Goal: Task Accomplishment & Management: Manage account settings

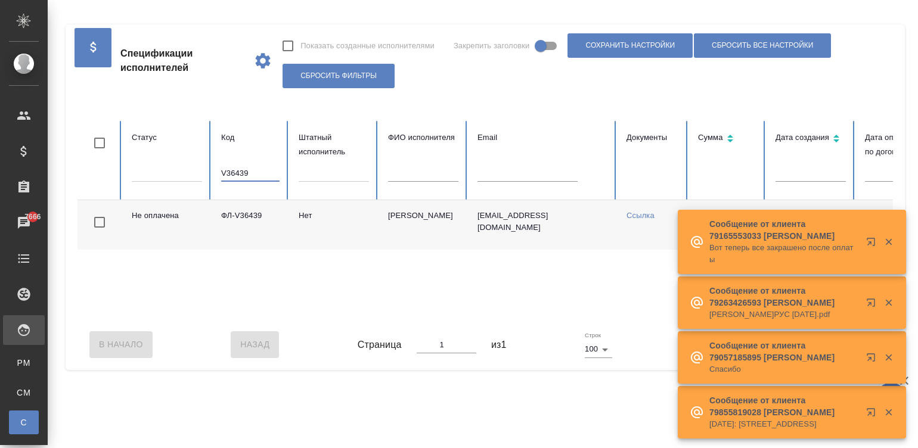
click at [243, 170] on input "V36439" at bounding box center [250, 173] width 58 height 17
type input "ФЛ-V36363"
click at [632, 317] on div "Принято ФЛ-V36363 Нет Абилгазы Акылбек Коруглыбекович akilbek.abilgazi@gmail.co…" at bounding box center [716, 259] width 1277 height 119
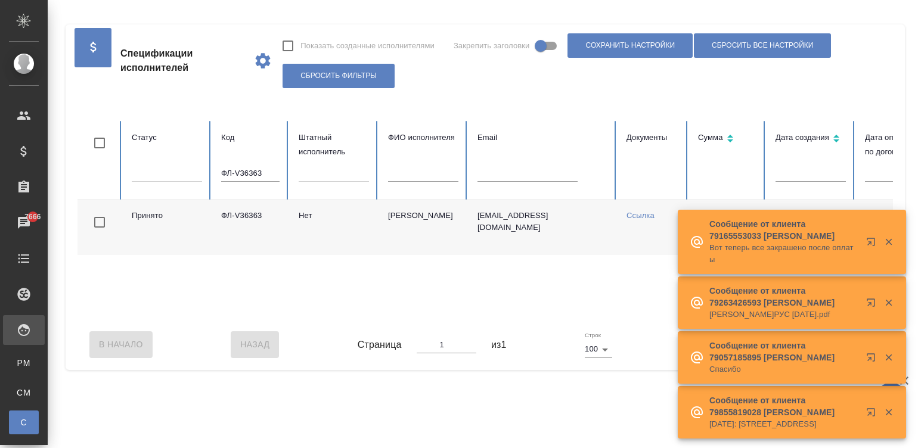
click at [505, 225] on td "akilbek.abilgazi@gmail.com" at bounding box center [542, 227] width 149 height 55
click at [505, 225] on table "Статус Код ФЛ-V36363 Штатный исполнитель ФИО исполнителя Email Документы Сумма …" at bounding box center [716, 220] width 1277 height 199
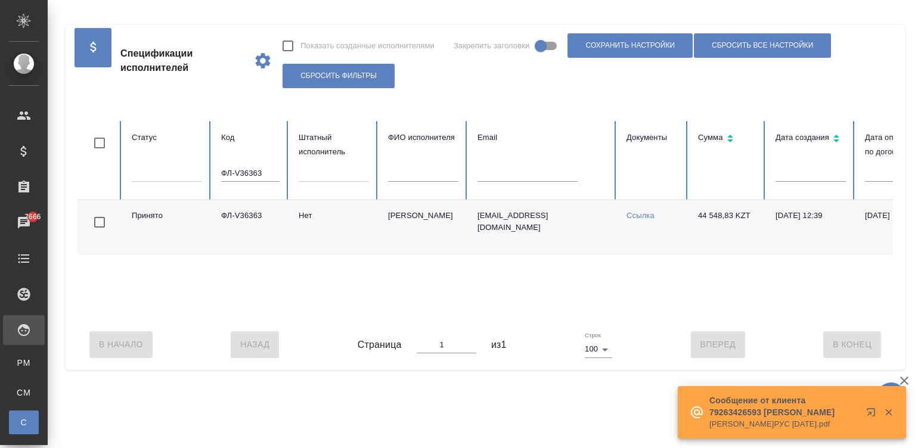
click at [453, 227] on td "Абилгазы Акылбек Коруглыбекович" at bounding box center [423, 227] width 89 height 55
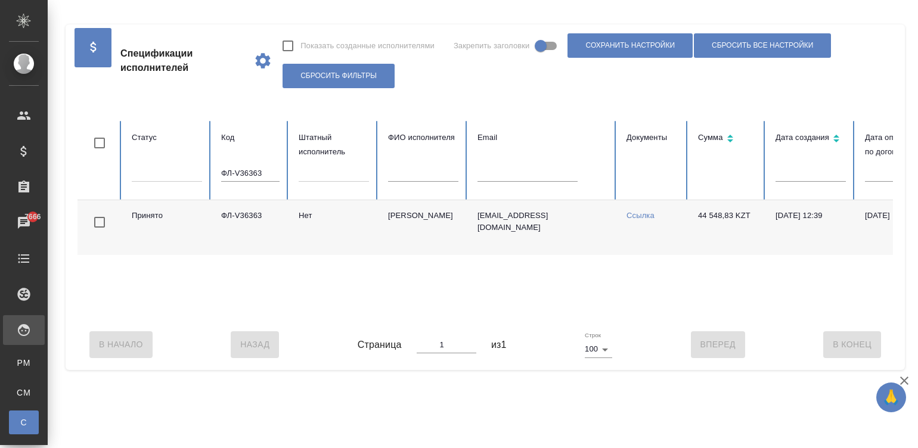
click at [453, 227] on td "Абилгазы Акылбек Коруглыбекович" at bounding box center [423, 227] width 89 height 55
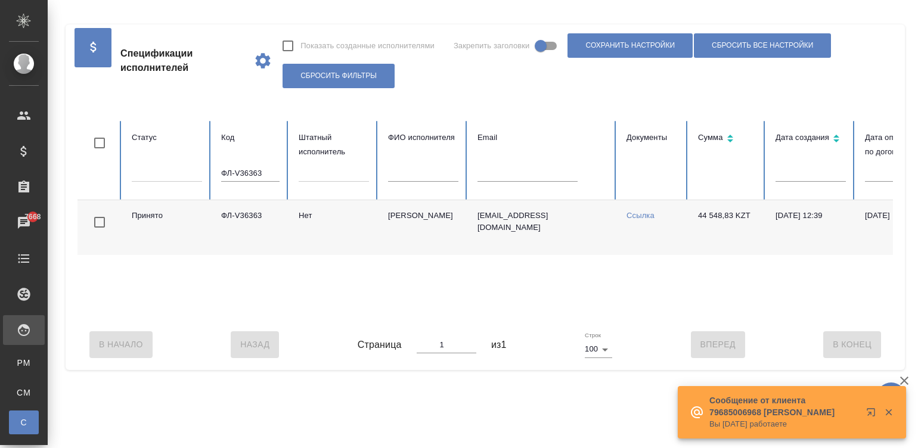
click at [238, 177] on input "ФЛ-V36363" at bounding box center [250, 173] width 58 height 17
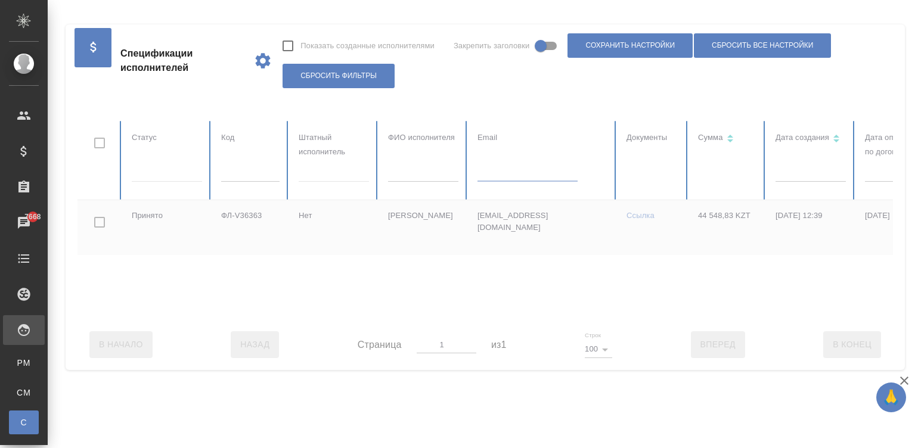
click at [488, 177] on table "Статус Код Штатный исполнитель ФИО исполнителя Email Документы Сумма Дата созда…" at bounding box center [716, 220] width 1277 height 199
paste input "sladeynova@gmail.com"
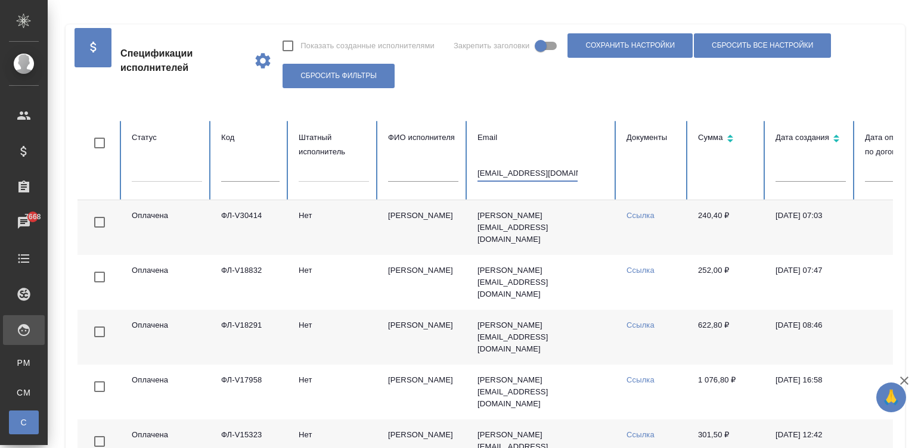
type input "sladeynova@gmail.com"
click at [407, 221] on td "Ладейнова Светлана Сергеевна" at bounding box center [423, 227] width 89 height 55
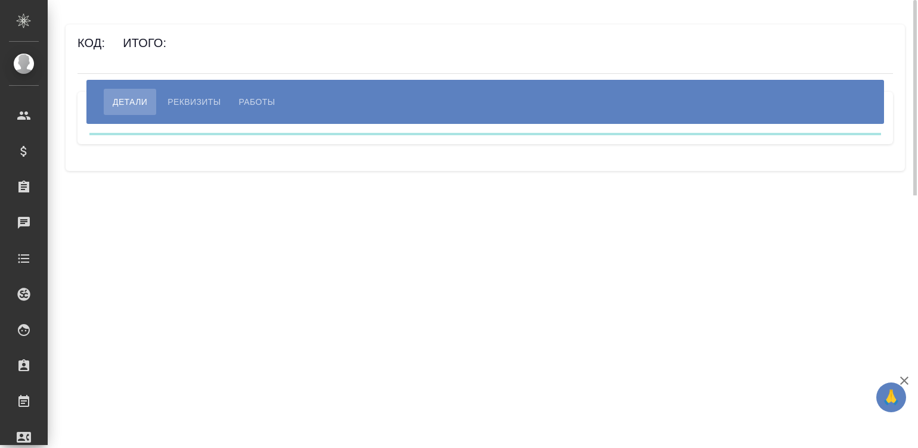
click at [242, 98] on span "Работы" at bounding box center [257, 102] width 36 height 14
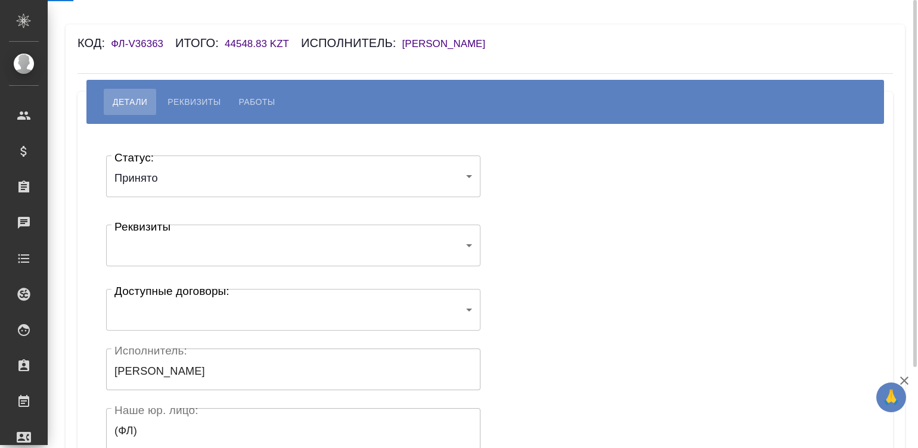
select select "10"
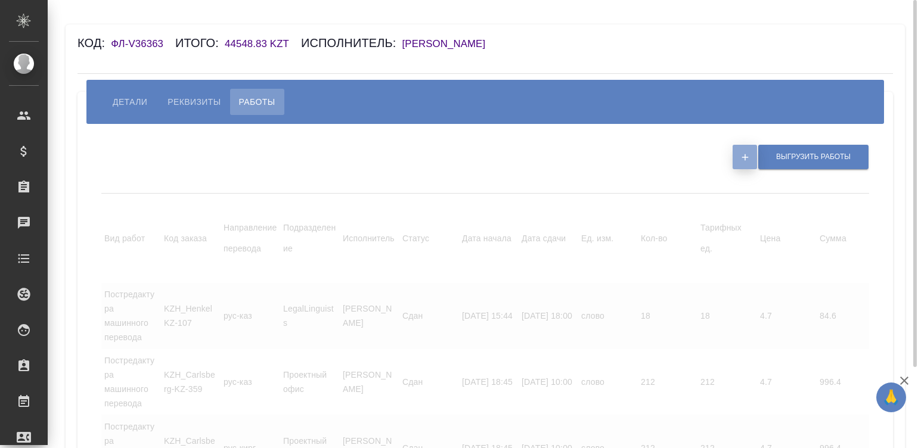
click at [737, 155] on button "button" at bounding box center [745, 157] width 24 height 24
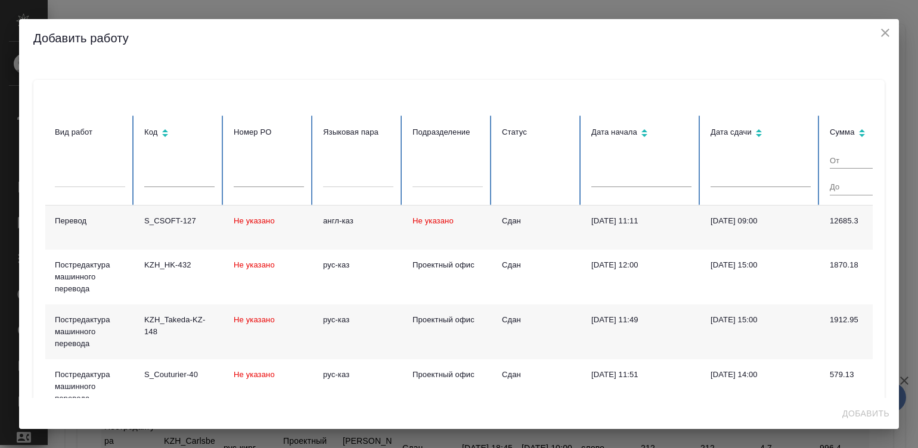
click at [516, 230] on td "Сдан" at bounding box center [537, 228] width 89 height 44
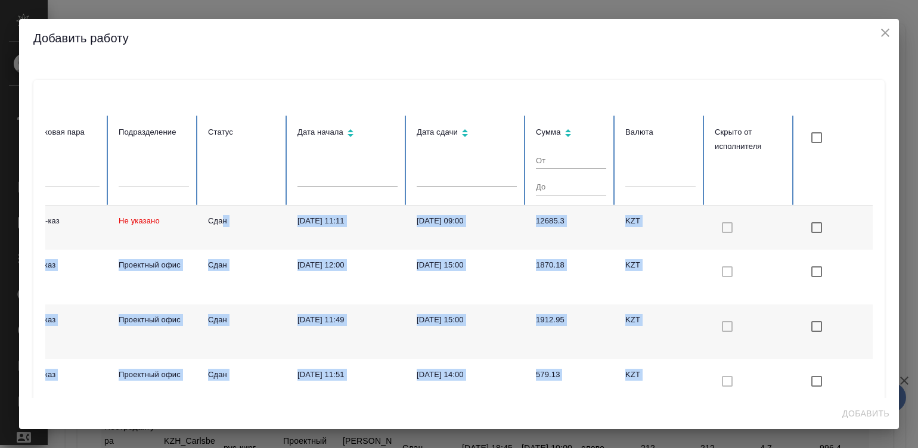
scroll to position [0, 316]
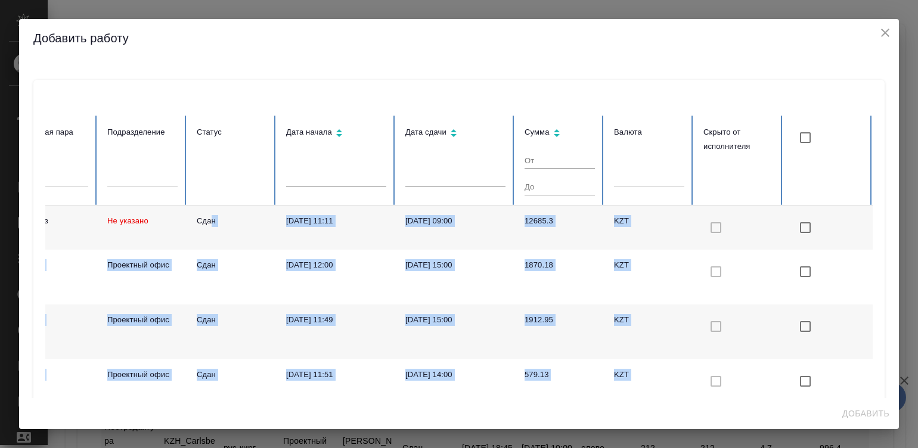
drag, startPoint x: 516, startPoint y: 230, endPoint x: 903, endPoint y: 250, distance: 387.0
click at [903, 250] on div "Добавить работу Вид работ Код Номер PO Языковая пара Подразделение Статус Дата …" at bounding box center [459, 224] width 918 height 448
click at [793, 134] on input "checkbox" at bounding box center [805, 137] width 25 height 25
checkbox input "true"
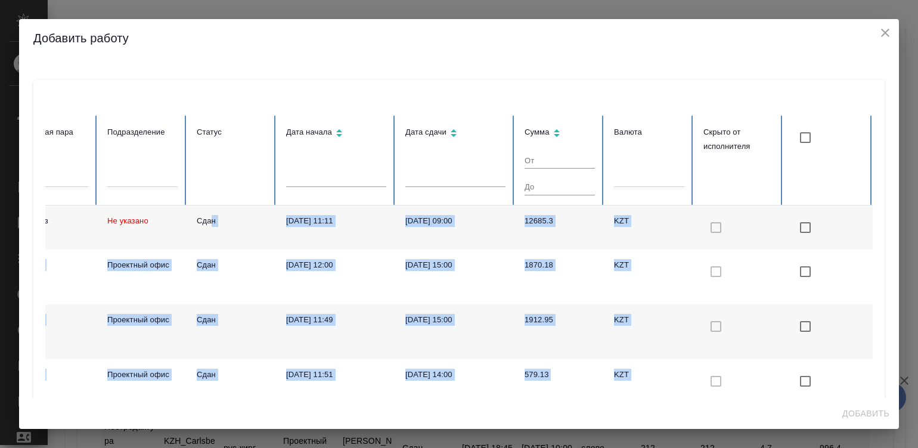
checkbox input "true"
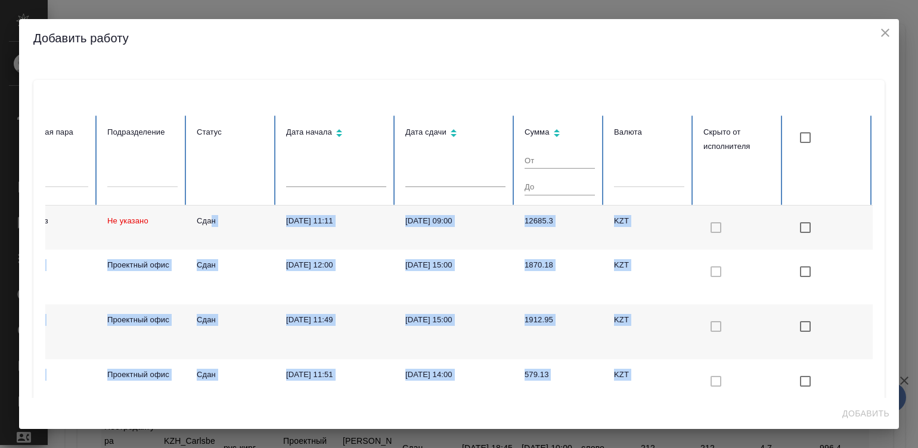
checkbox input "true"
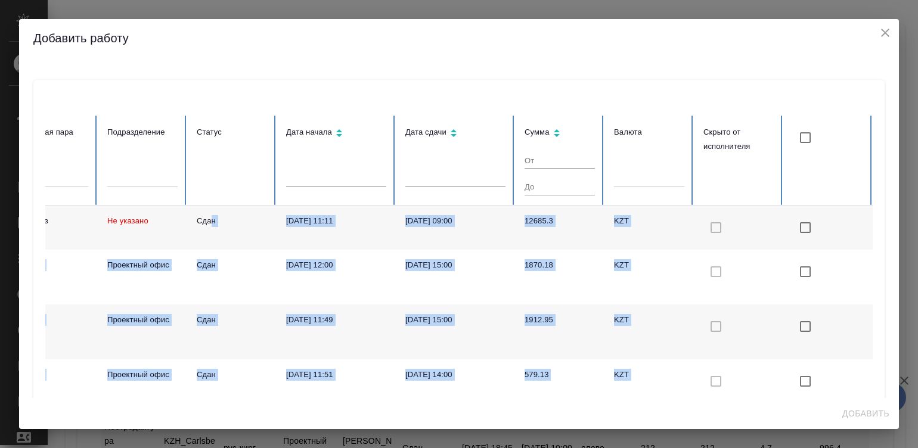
checkbox input "true"
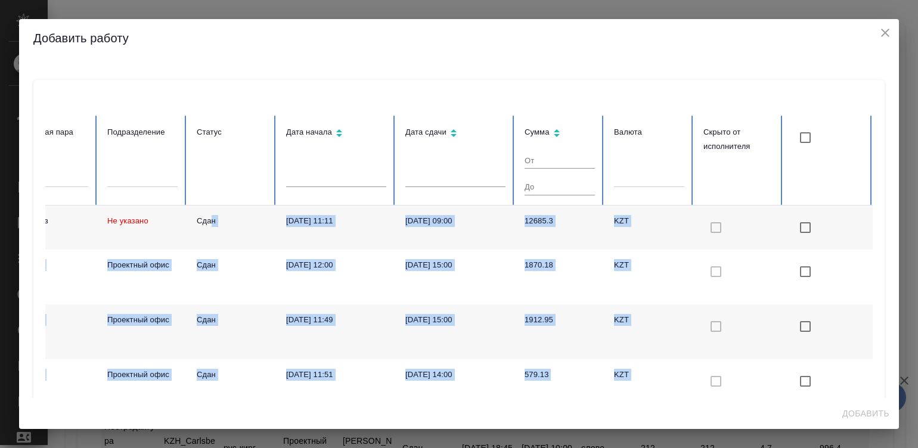
checkbox input "true"
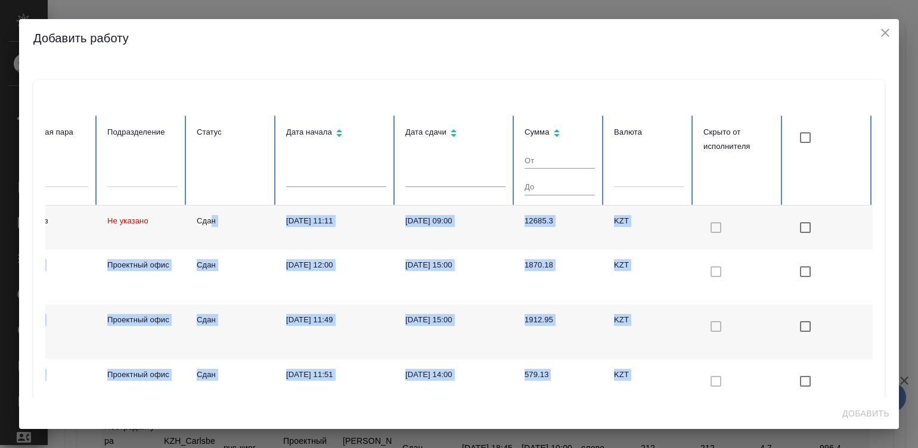
checkbox input "true"
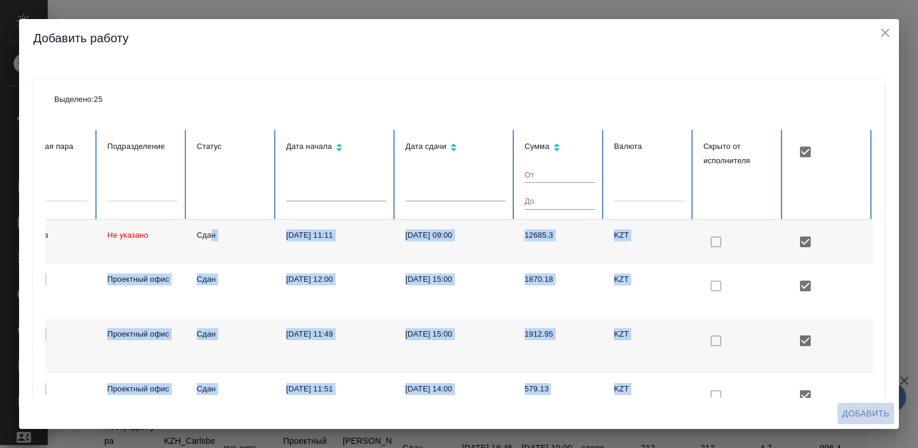
click at [872, 410] on span "Добавить" at bounding box center [866, 414] width 47 height 15
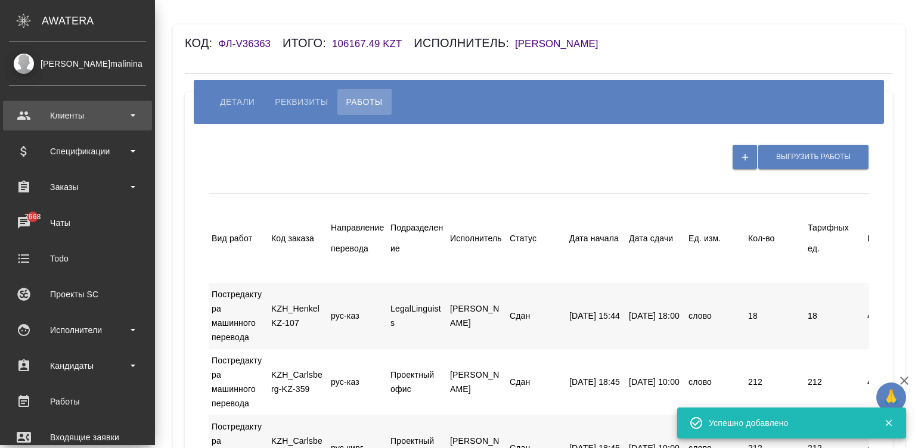
click at [25, 122] on div "Клиенты" at bounding box center [77, 116] width 137 height 18
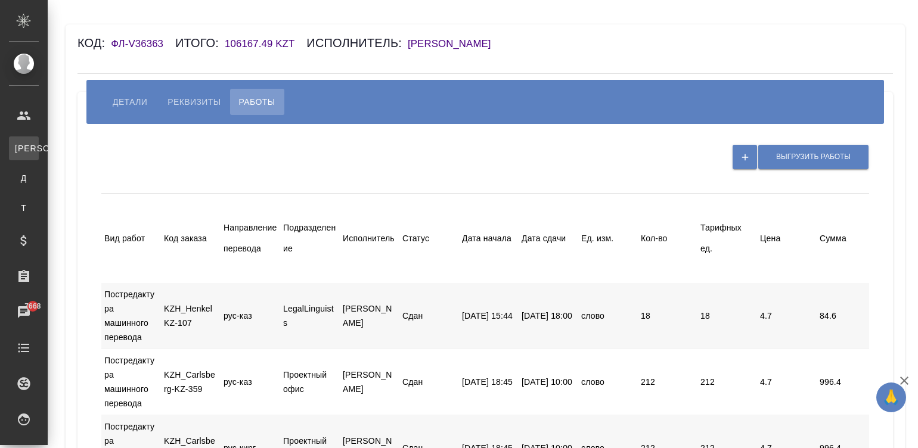
click at [68, 149] on div ".cls-1 fill:#fff; AWATERA Малинина Мария m.malinina Клиенты К Клиенты Д Договор…" at bounding box center [459, 224] width 918 height 448
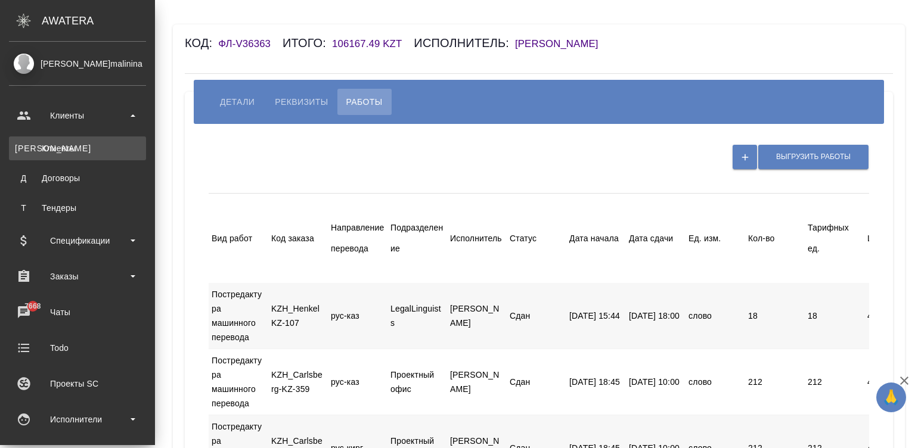
click at [27, 143] on div "Клиенты" at bounding box center [77, 149] width 125 height 12
select select "RU"
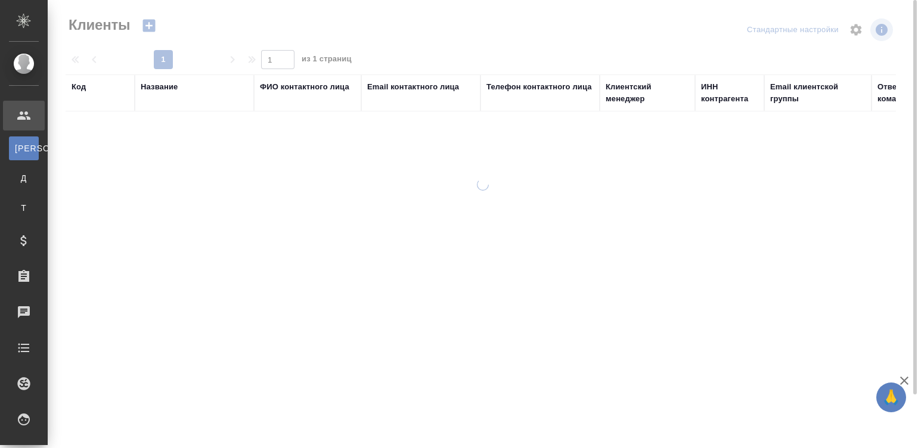
click at [163, 88] on div "Название" at bounding box center [159, 87] width 37 height 12
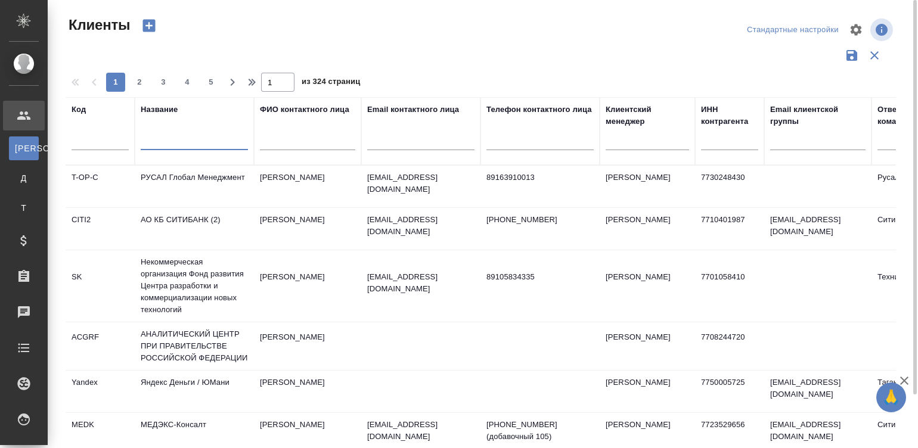
click at [172, 149] on input "text" at bounding box center [194, 142] width 107 height 15
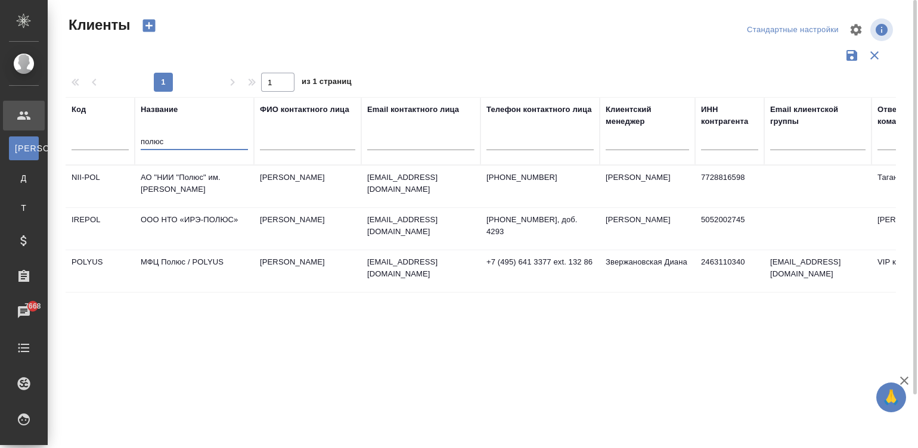
type input "полюс"
click at [245, 256] on td "МФЦ Полюс / POLYUS" at bounding box center [194, 271] width 119 height 42
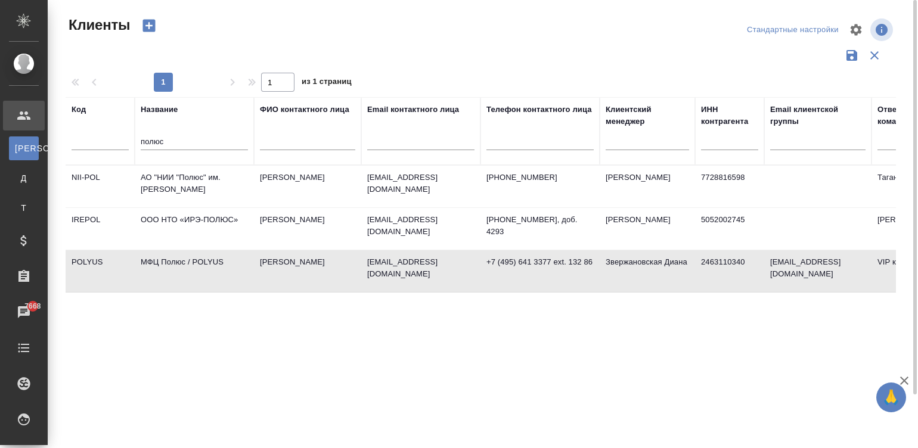
click at [245, 256] on td "МФЦ Полюс / POLYUS" at bounding box center [194, 271] width 119 height 42
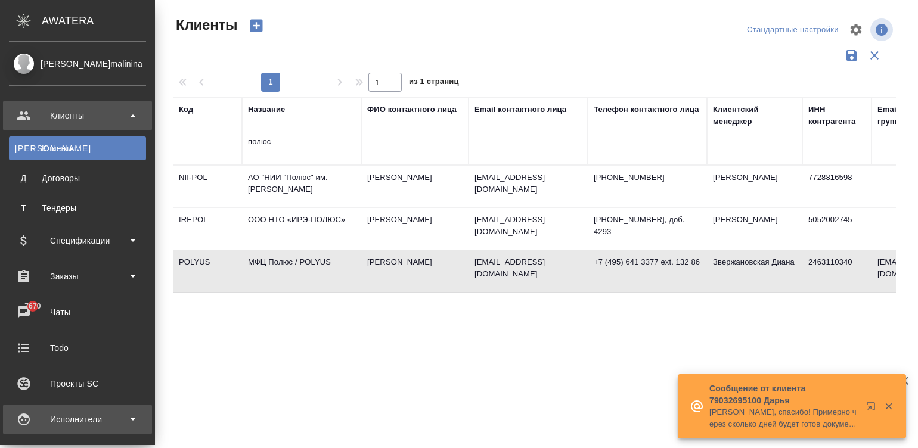
click at [109, 414] on div "Исполнители" at bounding box center [77, 420] width 137 height 18
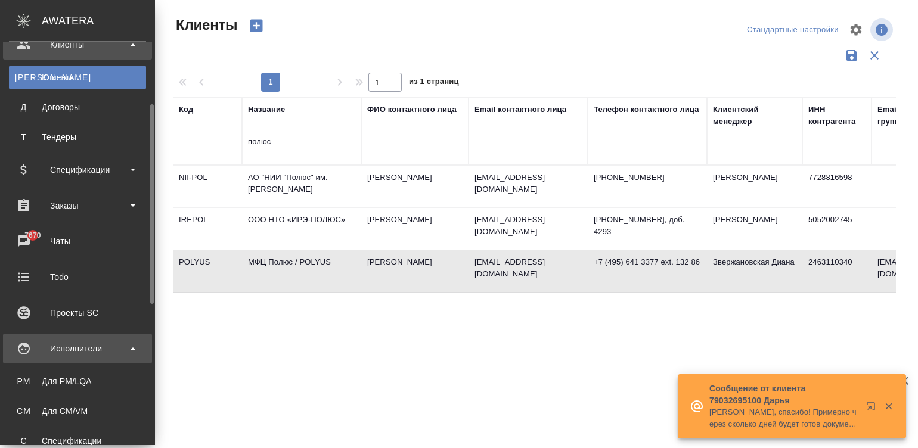
scroll to position [89, 0]
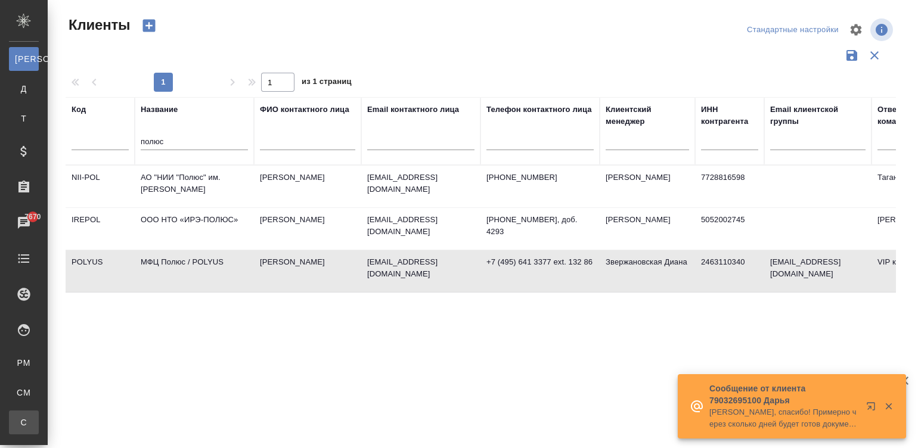
click at [18, 418] on div "Спецификации" at bounding box center [9, 423] width 18 height 12
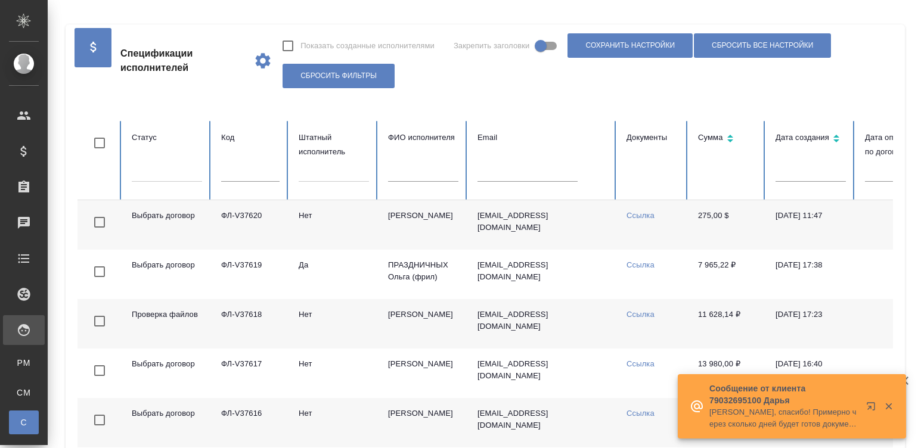
checkbox input "false"
click at [394, 178] on input "text" at bounding box center [423, 173] width 70 height 17
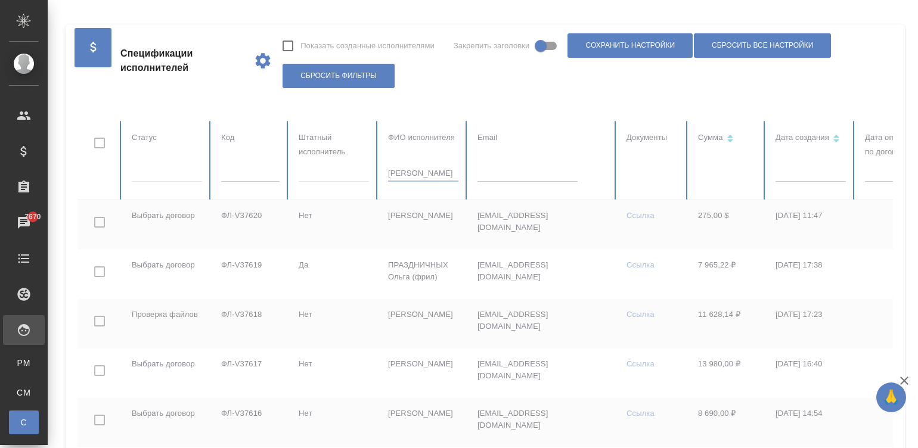
type input "корольков"
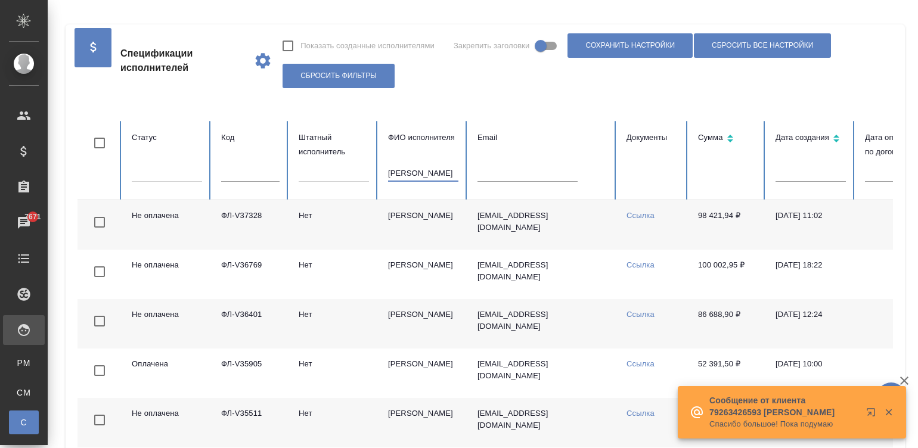
click at [632, 231] on td "Ссылка" at bounding box center [653, 224] width 72 height 49
click at [420, 176] on input "корольков" at bounding box center [423, 173] width 70 height 17
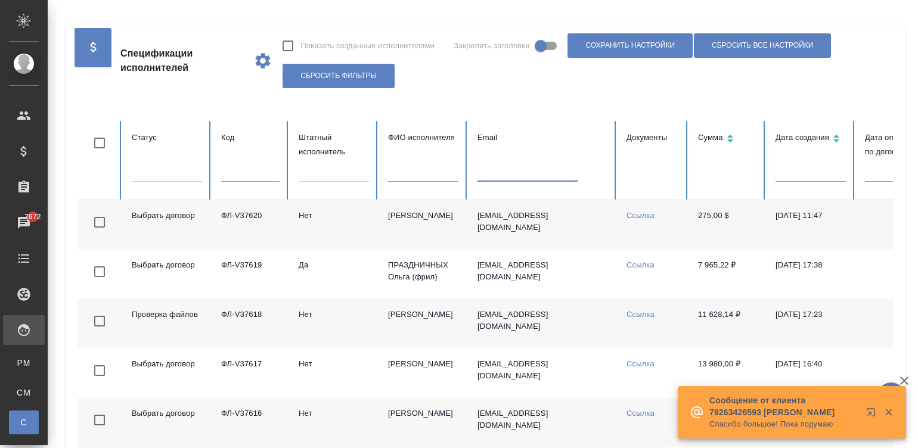
click at [515, 176] on input "text" at bounding box center [528, 173] width 100 height 17
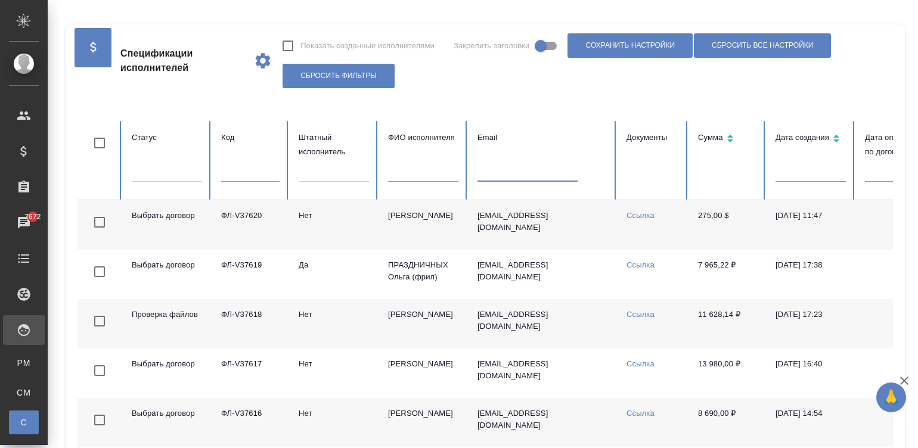
paste input "jband943@gmail.com"
type input "jband943@gmail.com"
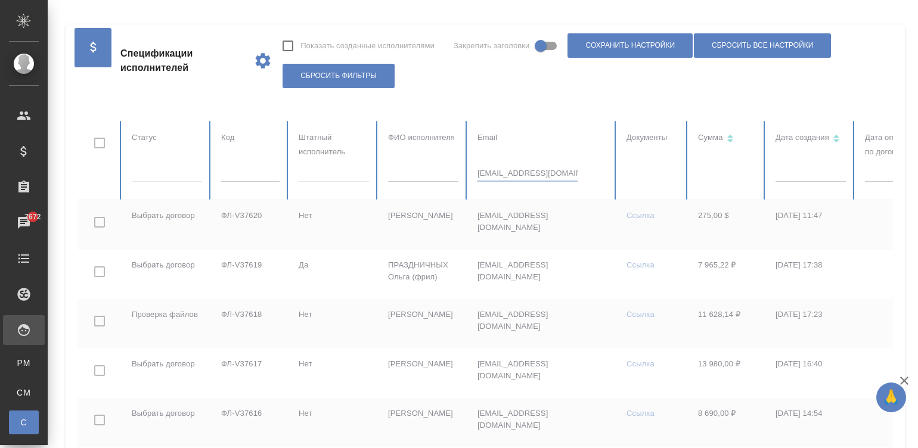
checkbox input "true"
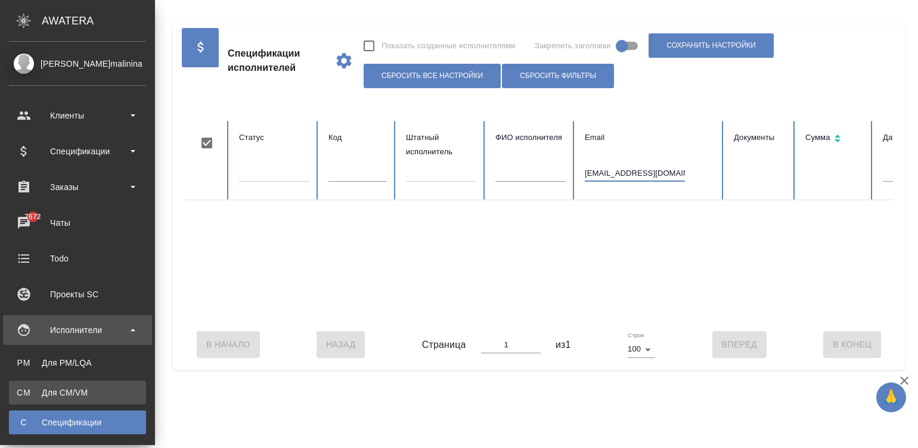
type input "jband943@gmail.com"
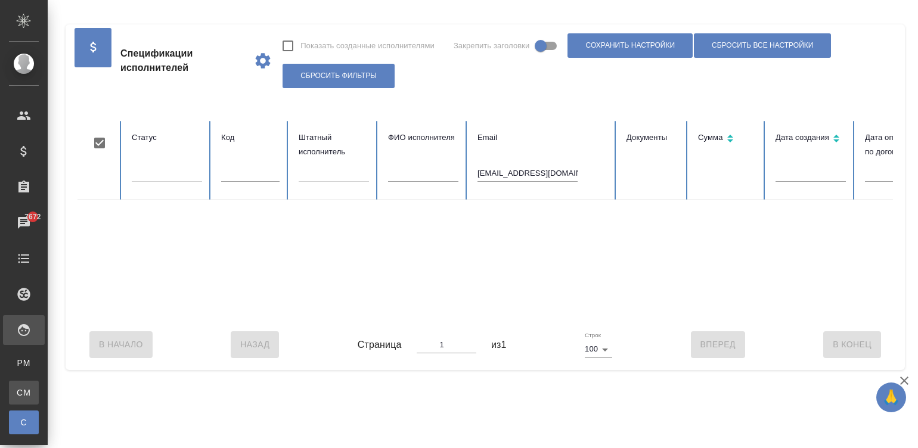
click at [48, 385] on li "CM Для CM/VM" at bounding box center [24, 393] width 48 height 24
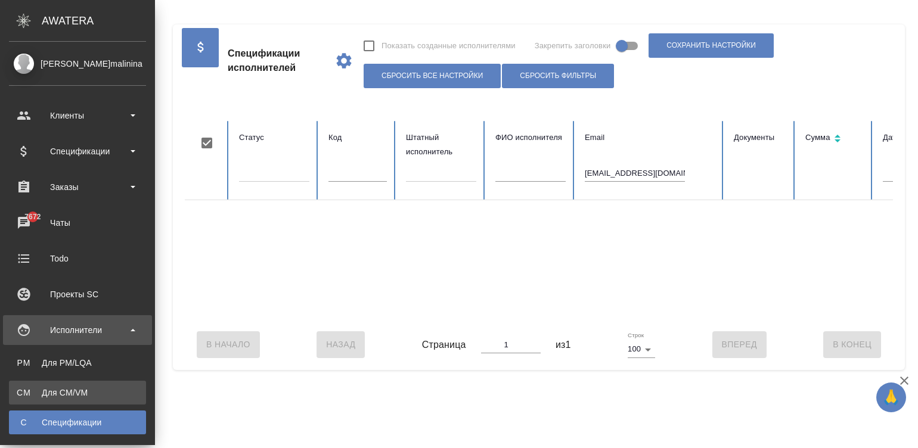
click at [17, 391] on div "Для CM/VM" at bounding box center [77, 393] width 125 height 12
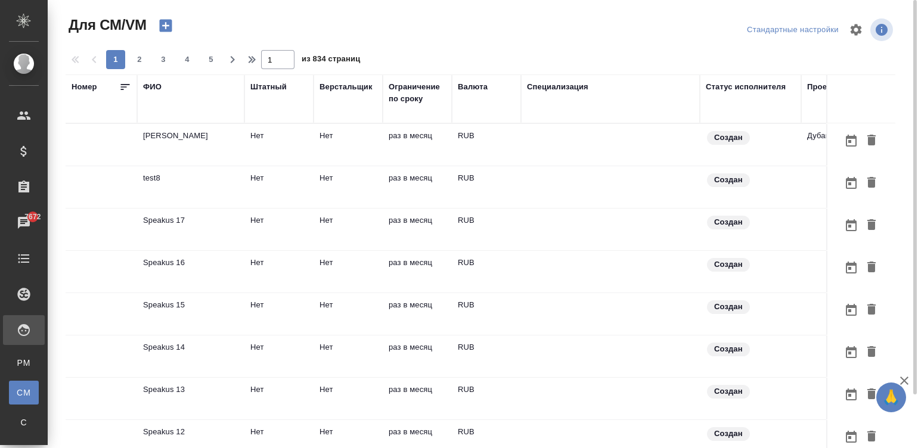
click at [546, 153] on td at bounding box center [610, 145] width 179 height 42
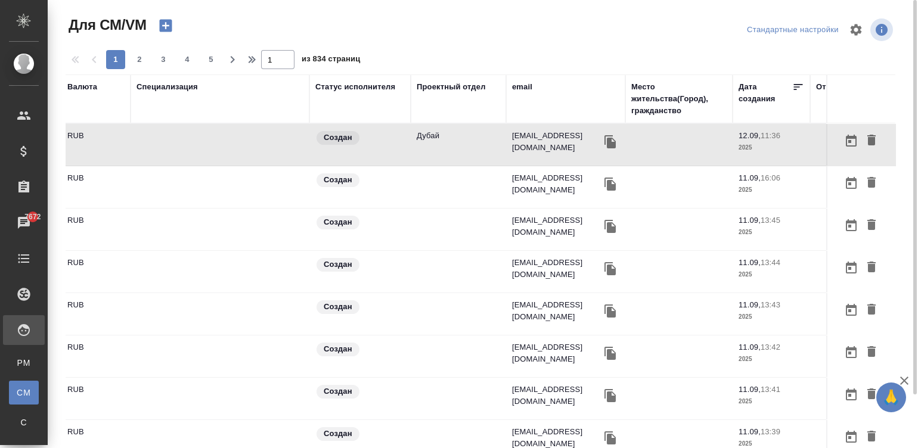
scroll to position [0, 455]
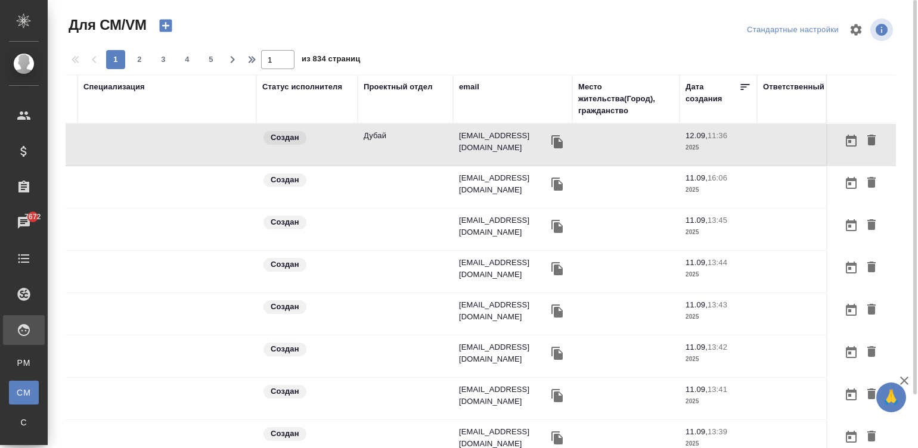
click at [459, 85] on div "email" at bounding box center [469, 87] width 20 height 12
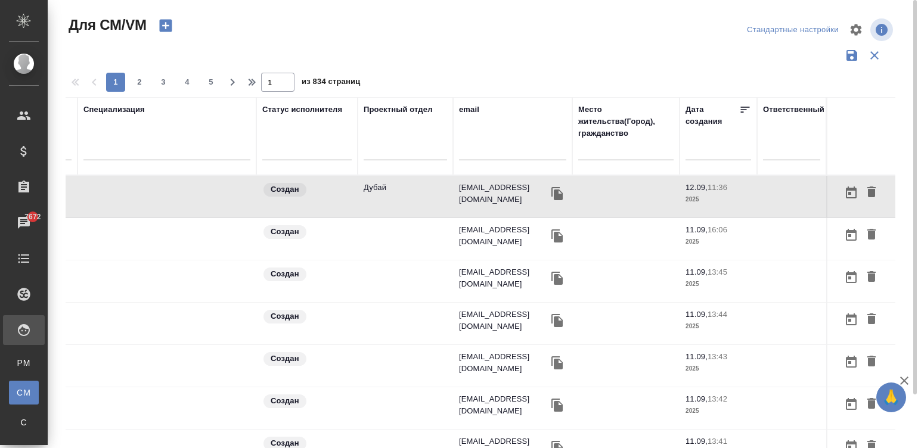
click at [486, 155] on input "text" at bounding box center [512, 153] width 107 height 15
paste input "jband943@gmail.com"
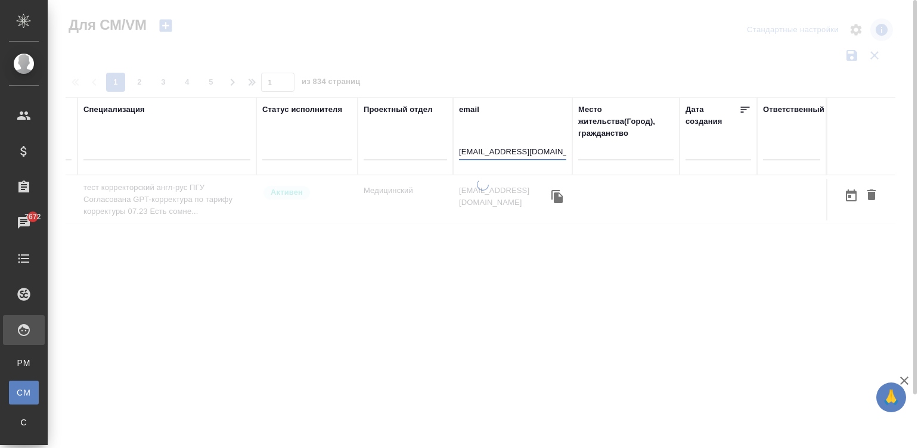
scroll to position [0, 444]
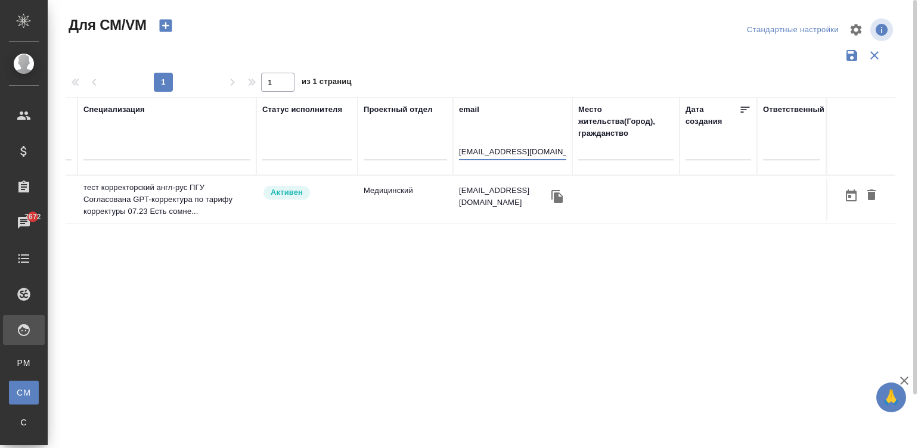
click at [417, 185] on td "Медицинский" at bounding box center [405, 200] width 95 height 42
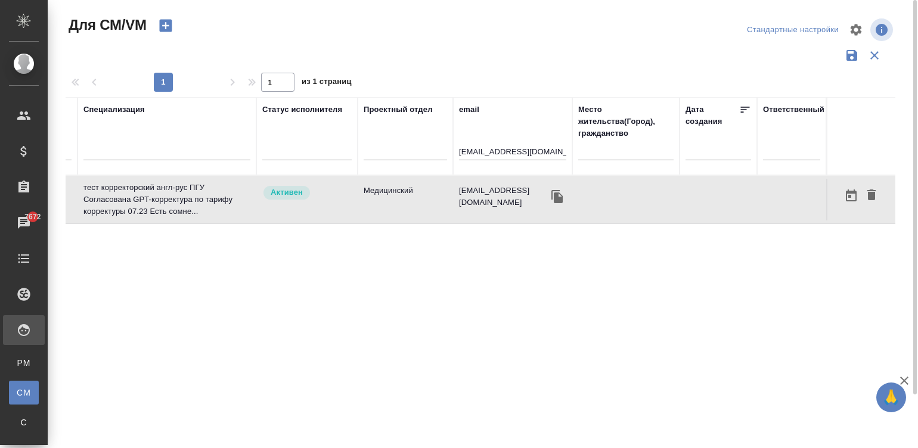
click at [417, 185] on td "Медицинский" at bounding box center [405, 200] width 95 height 42
click at [488, 152] on input "jband943@gmail.com" at bounding box center [512, 153] width 107 height 15
paste input "ФЛ-V36828"
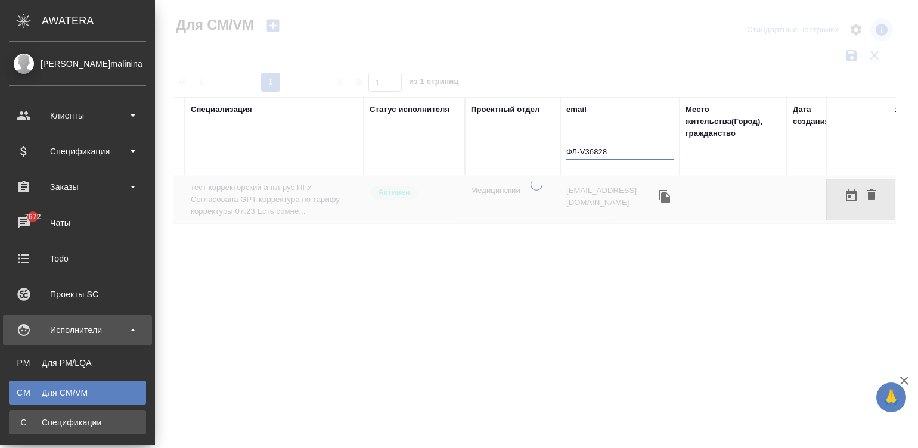
type input "ФЛ-V36828"
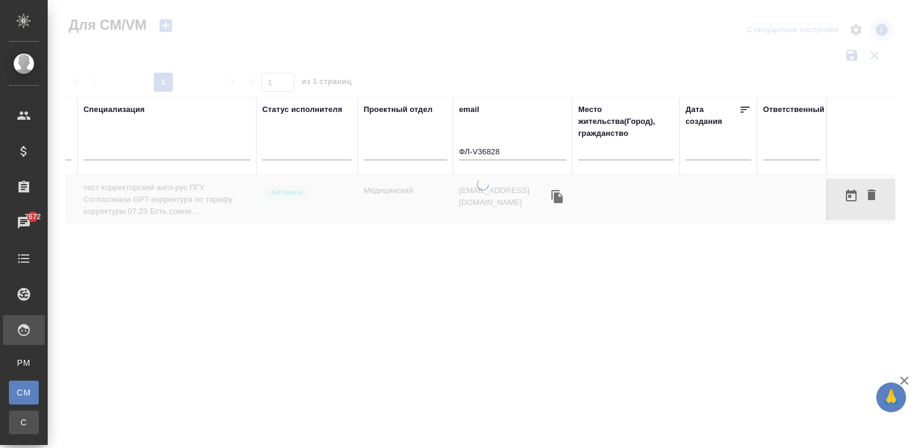
click at [28, 413] on link "С Спецификации" at bounding box center [24, 423] width 30 height 24
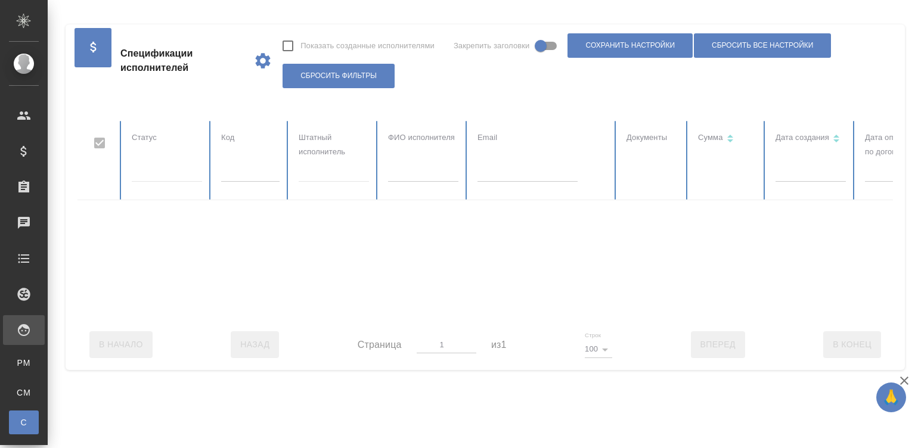
click at [221, 174] on div at bounding box center [716, 220] width 1277 height 199
checkbox input "false"
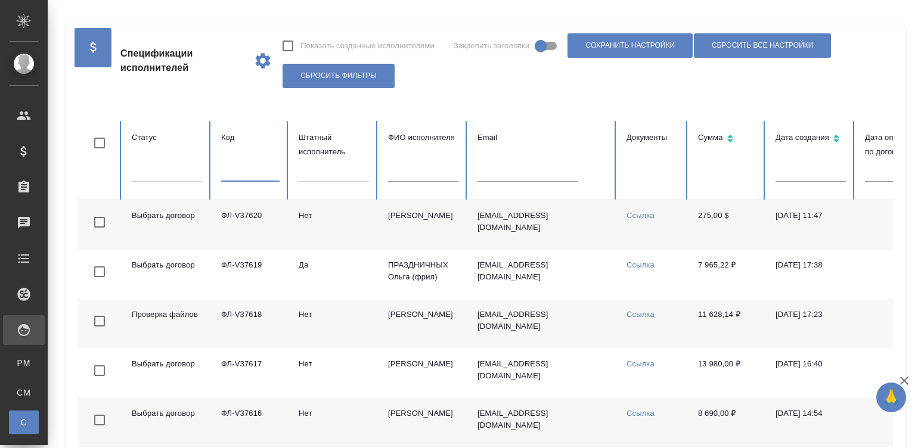
click at [236, 174] on input "text" at bounding box center [250, 173] width 58 height 17
paste input "ФЛ-V36828"
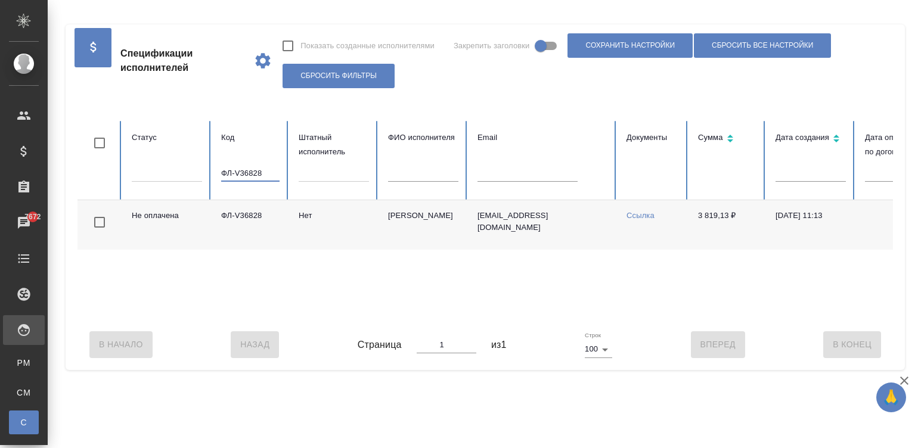
click at [253, 170] on input "ФЛ-V36828" at bounding box center [250, 173] width 58 height 17
paste input "ana27063546@yandex.ru"
type input "ana27063546@yandex.ru"
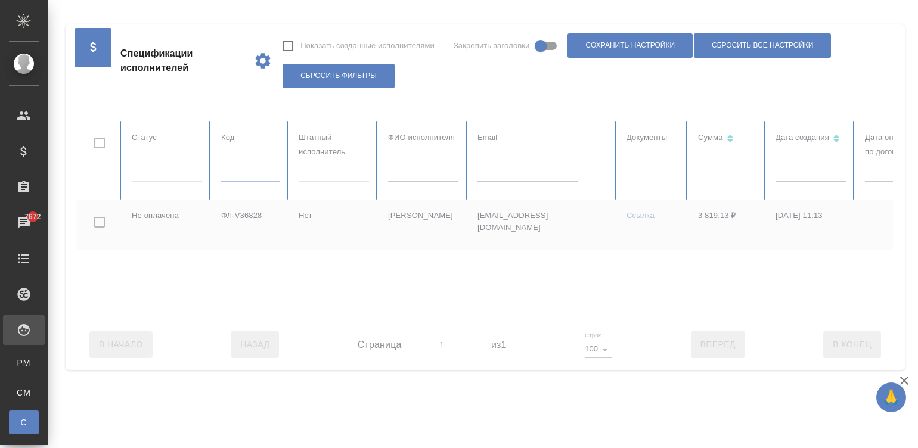
checkbox input "true"
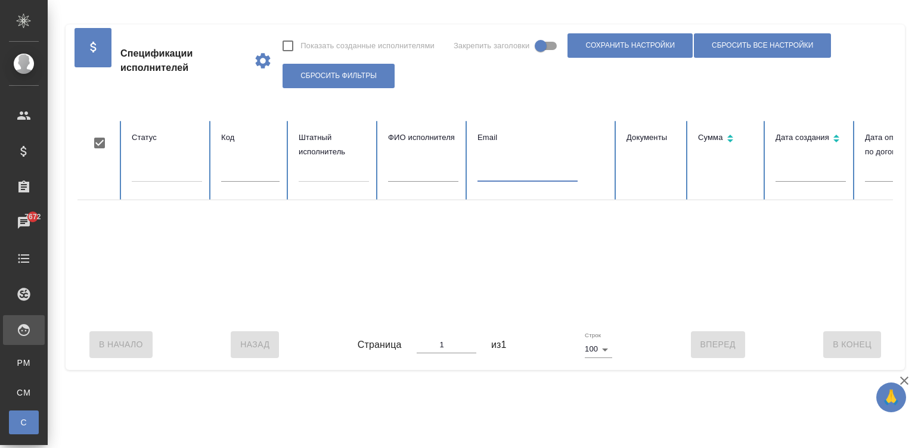
click at [487, 168] on input "text" at bounding box center [528, 173] width 100 height 17
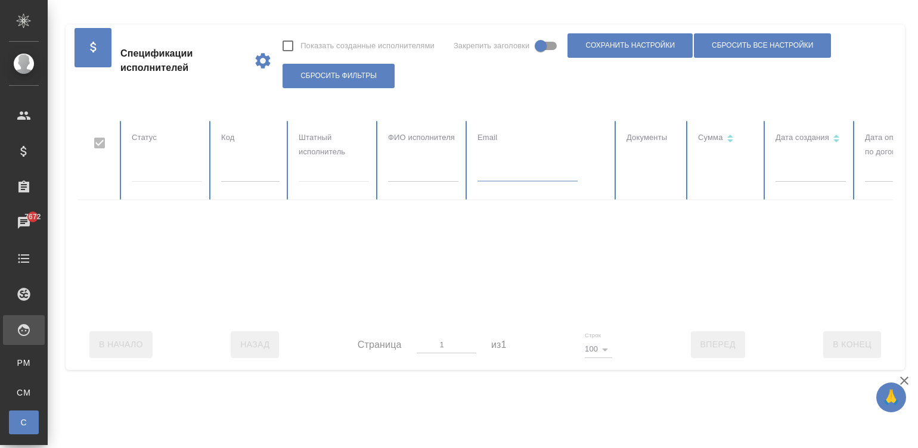
paste input "ana27063546@yandex.ru"
type input "ana27063546@yandex.ru"
checkbox input "false"
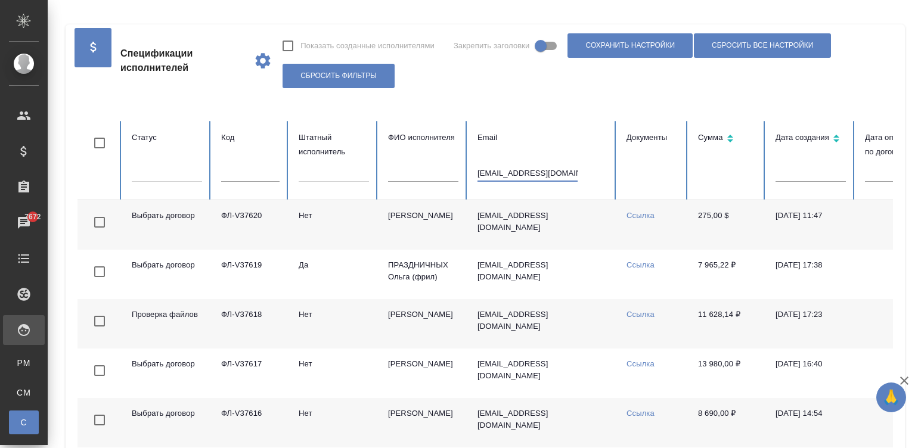
type input "ana27063546@yandex.ru"
click at [579, 242] on td "ana27063546@yandex.ru" at bounding box center [542, 224] width 149 height 49
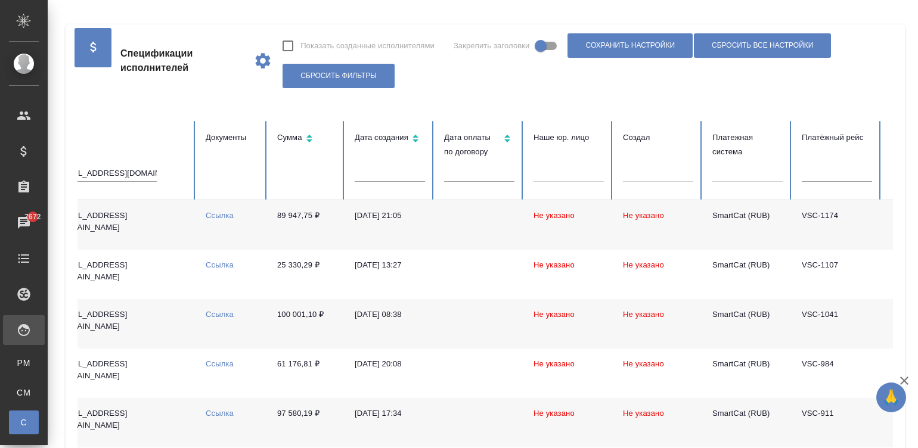
scroll to position [0, 461]
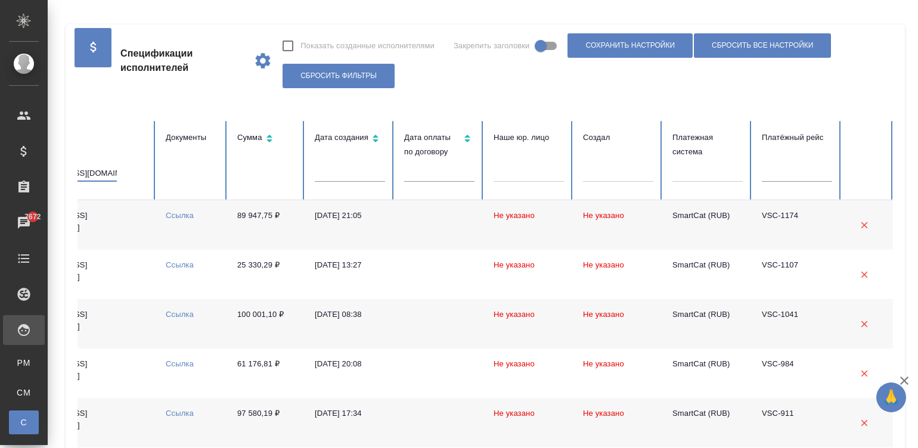
click at [107, 172] on input "ana27063546@yandex.ru" at bounding box center [67, 173] width 100 height 17
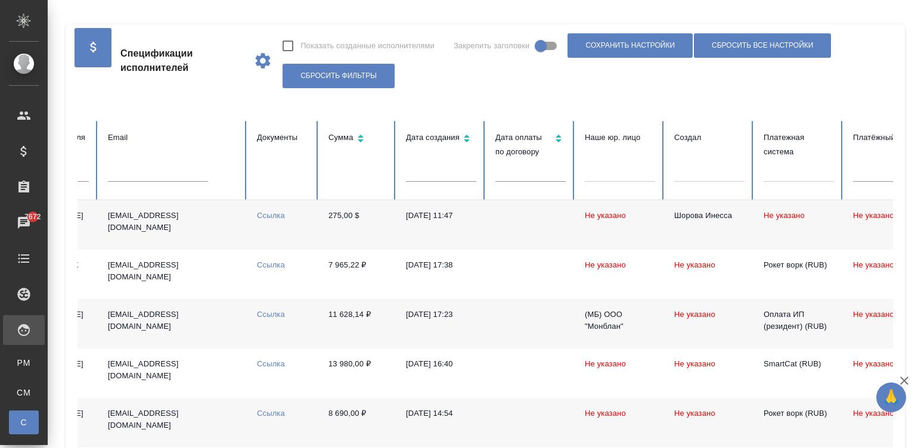
scroll to position [0, 0]
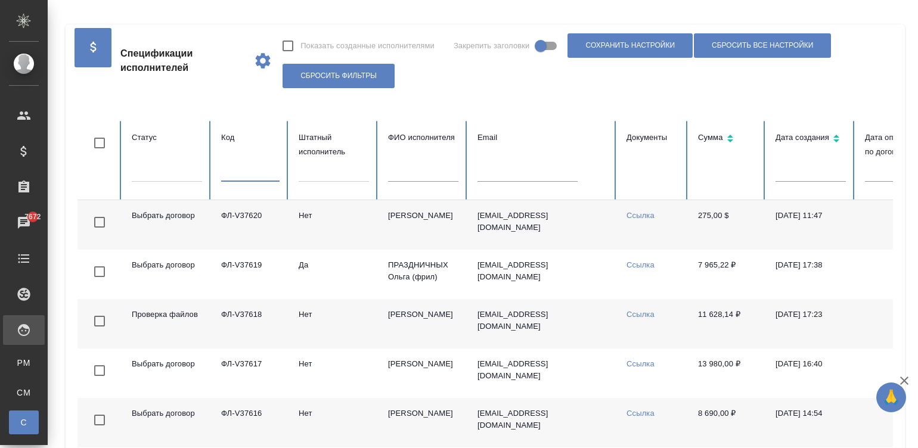
click at [239, 176] on input "text" at bounding box center [250, 173] width 58 height 17
paste input "ФЛ-V36854"
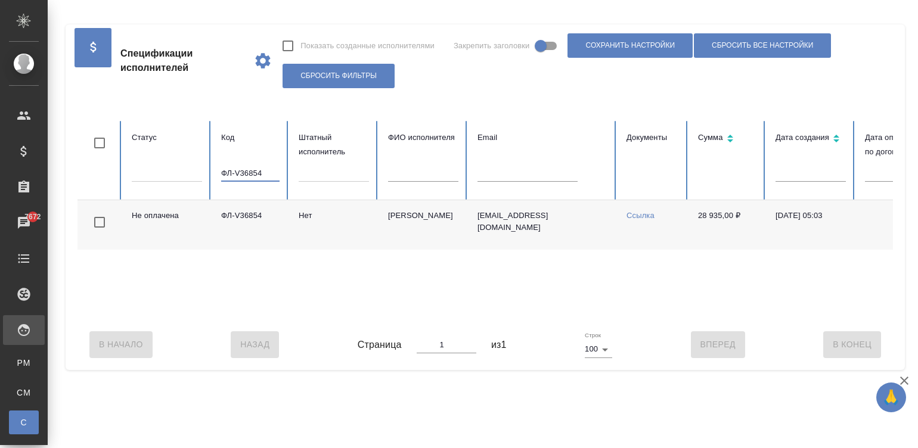
type input "ФЛ-V36854"
click at [624, 318] on div "Не оплачена ФЛ-V36854 Нет Бунин Данила Петрович ravenweiss@outlook.com Ссылка 2…" at bounding box center [716, 259] width 1277 height 119
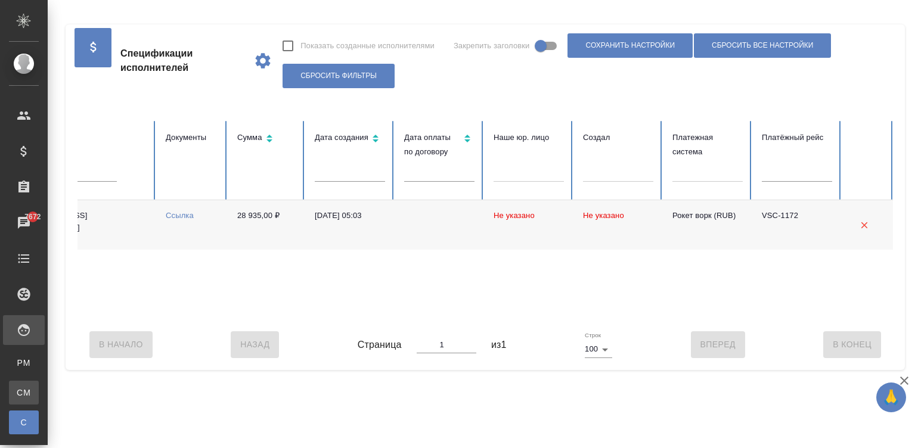
click at [24, 382] on link "CM Для CM/VM" at bounding box center [24, 393] width 30 height 24
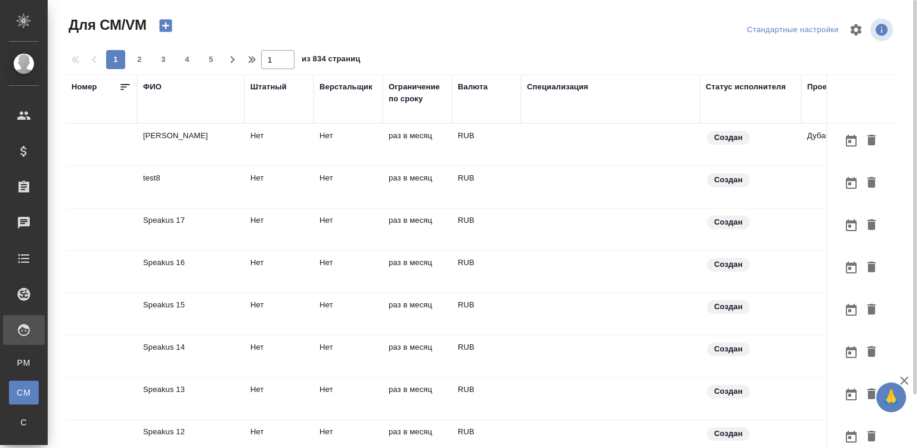
click at [321, 147] on td "Нет" at bounding box center [348, 145] width 69 height 42
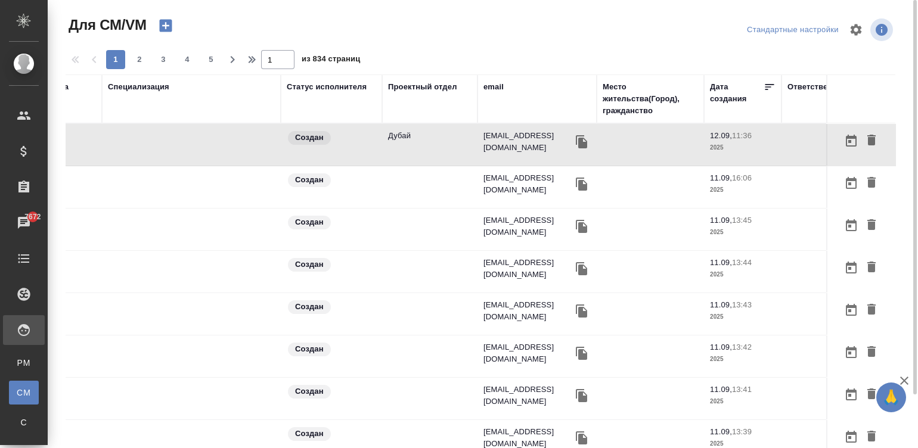
scroll to position [0, 455]
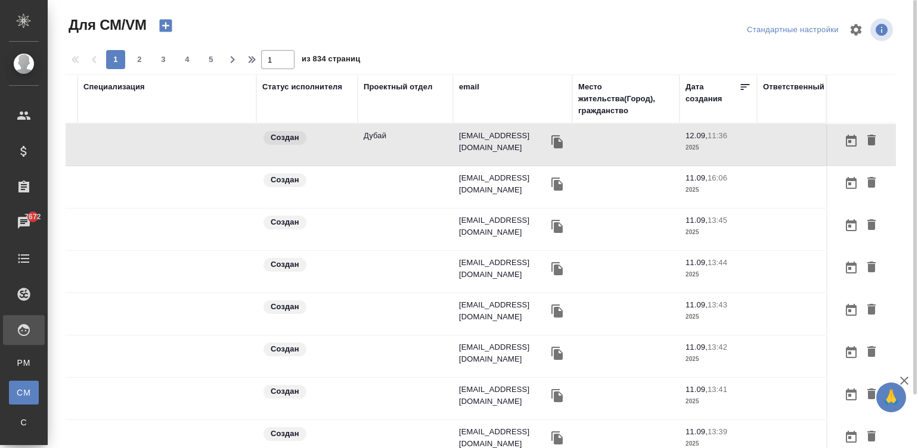
click at [459, 88] on div "email" at bounding box center [469, 87] width 20 height 12
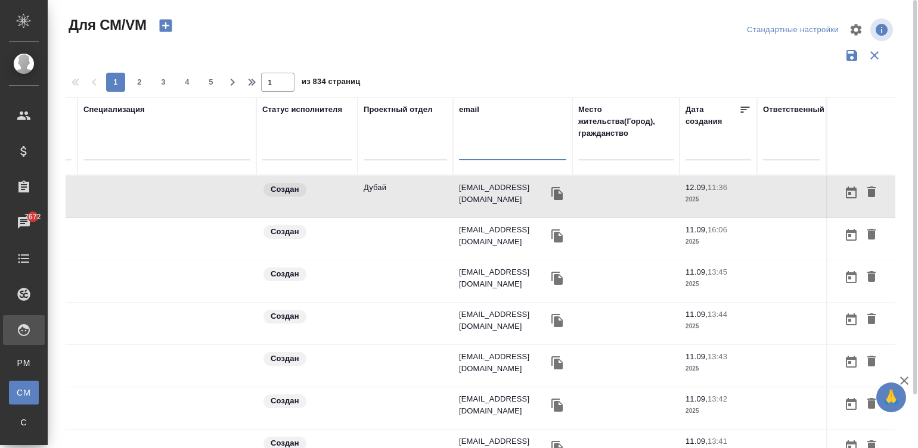
click at [496, 150] on input "text" at bounding box center [512, 153] width 107 height 15
paste input "nataliafenina@gmail.com"
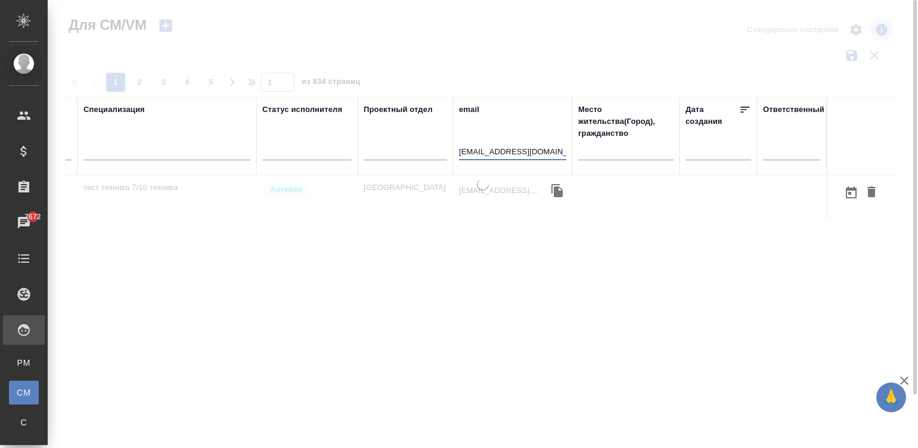
scroll to position [0, 444]
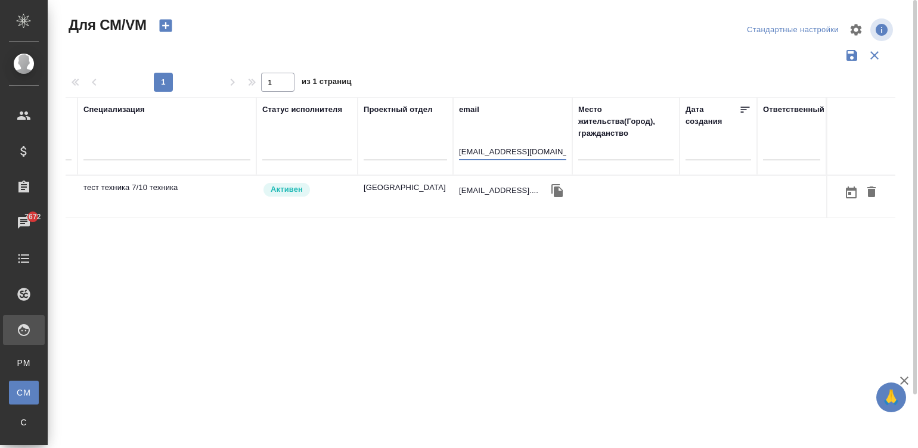
click at [355, 193] on td "Активен" at bounding box center [306, 197] width 101 height 42
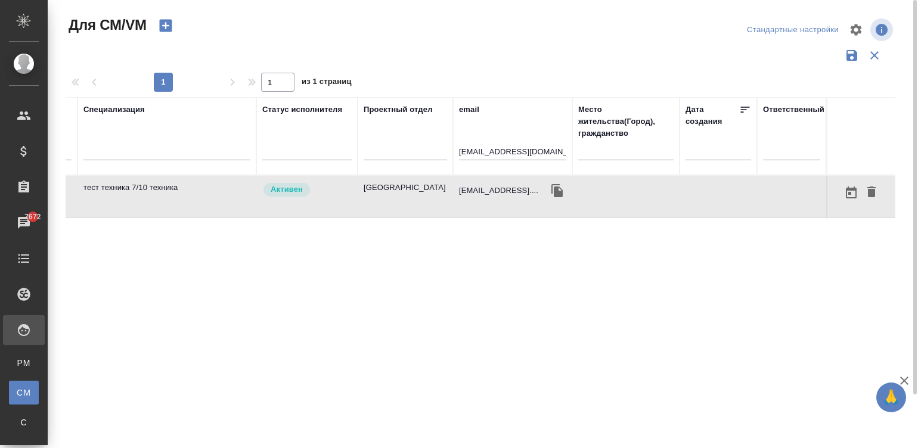
click at [355, 193] on td "Активен" at bounding box center [306, 197] width 101 height 42
click at [501, 151] on input "nataliafenina@gmail.com" at bounding box center [512, 153] width 107 height 15
paste input "earzhanova@mail.ru"
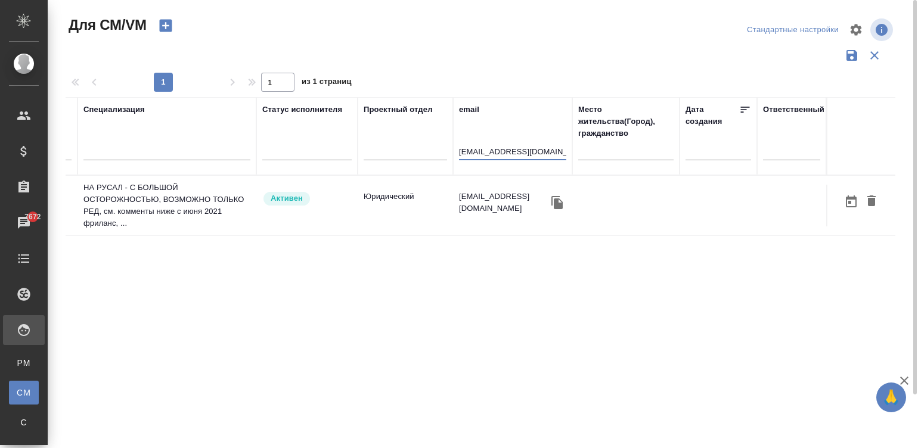
type input "earzhanova@mail.ru"
click at [373, 222] on td "Юридический" at bounding box center [405, 206] width 95 height 42
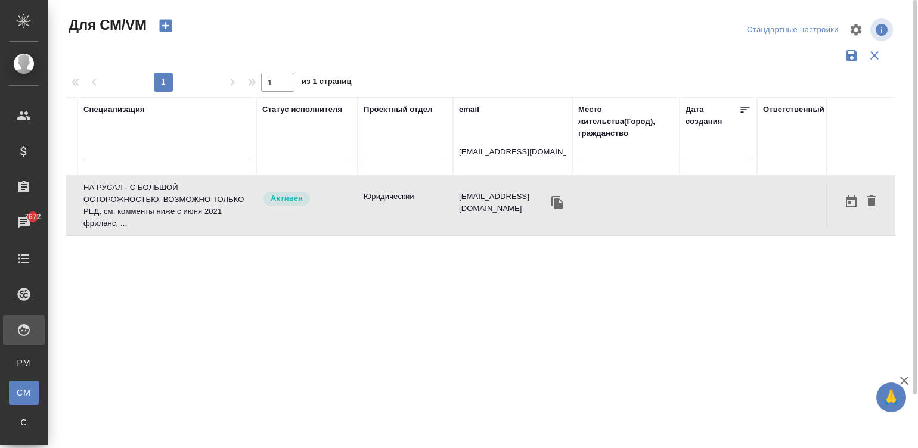
click at [373, 222] on td "Юридический" at bounding box center [405, 206] width 95 height 42
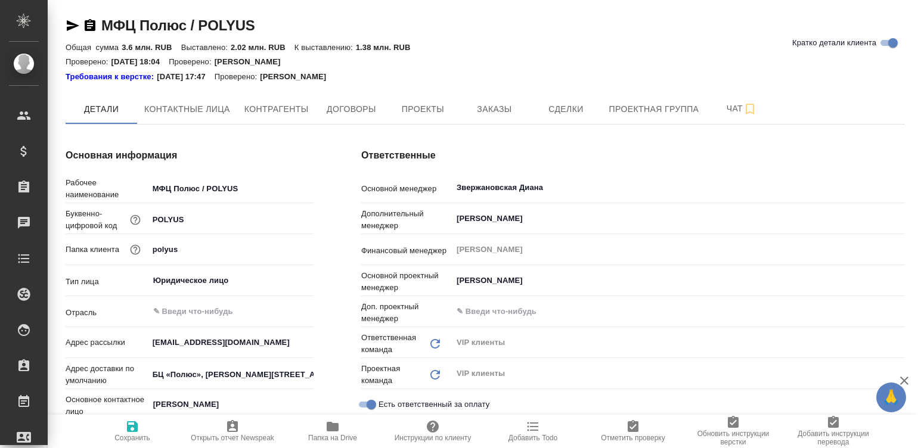
type textarea "x"
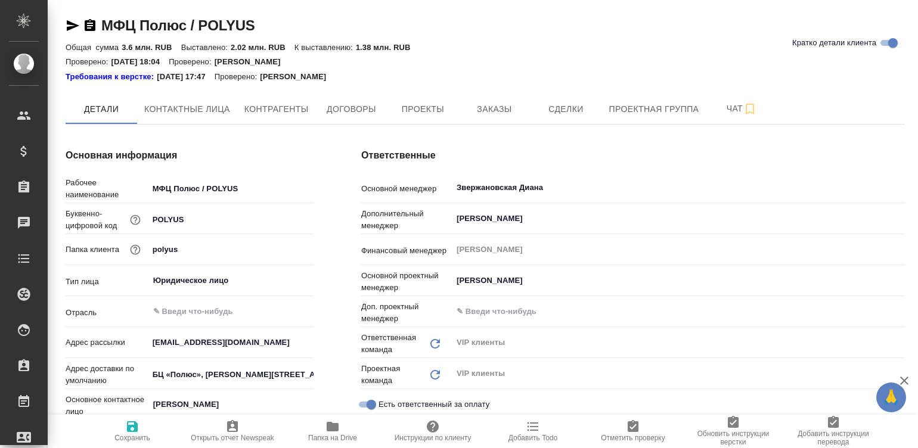
type textarea "x"
click at [339, 111] on span "Договоры" at bounding box center [351, 109] width 57 height 15
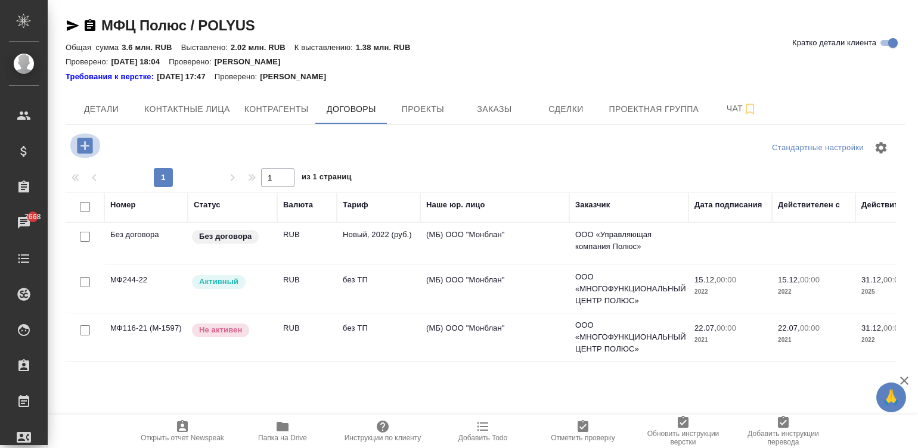
click at [87, 140] on icon "button" at bounding box center [85, 146] width 16 height 16
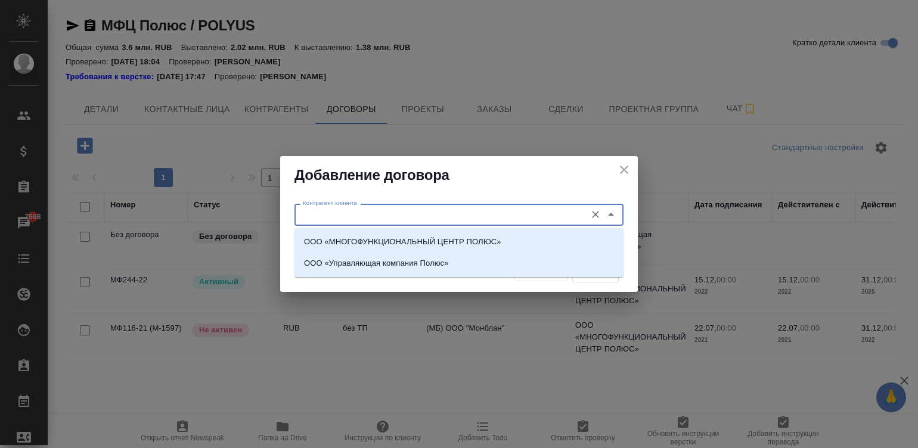
click at [426, 212] on input "Контрагент клиента" at bounding box center [439, 215] width 282 height 14
click at [391, 233] on li "ООО «МНОГОФУНКЦИОНАЛЬНЫЙ ЦЕНТР ПОЛЮС»" at bounding box center [459, 241] width 329 height 21
type input "ООО «МНОГОФУНКЦИОНАЛЬНЫЙ ЦЕНТР ПОЛЮС»"
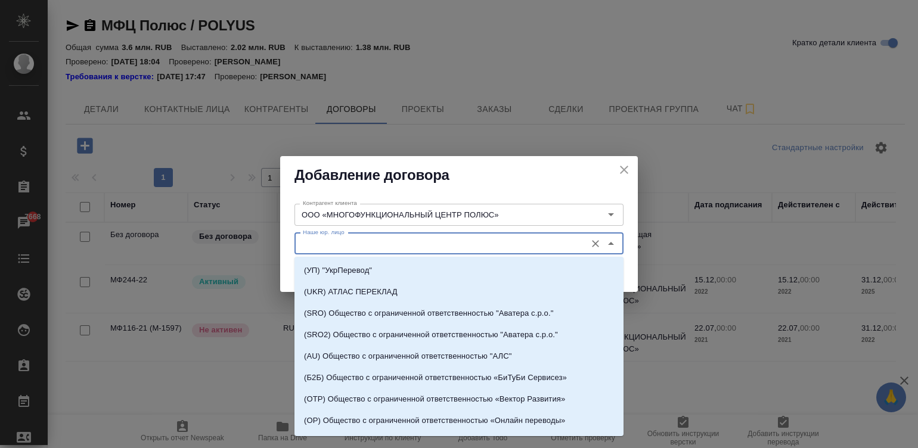
click at [423, 244] on input "Наше юр. лицо" at bounding box center [439, 244] width 282 height 14
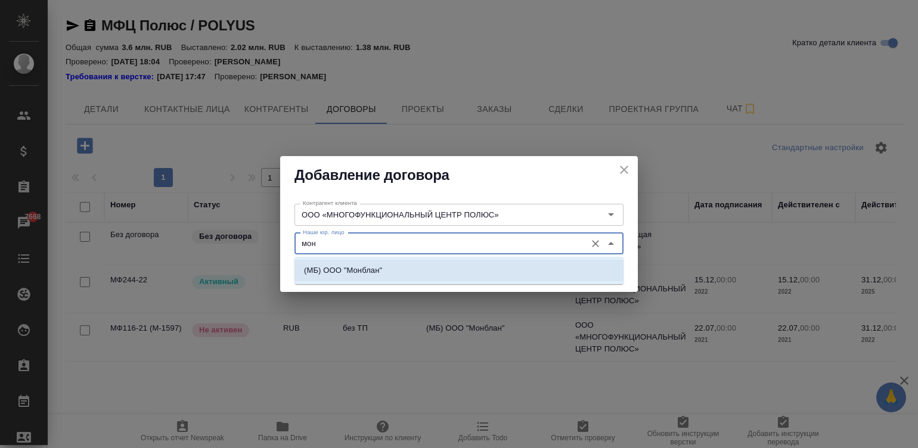
click at [325, 269] on p "(МБ) ООО "Монблан"" at bounding box center [343, 271] width 78 height 12
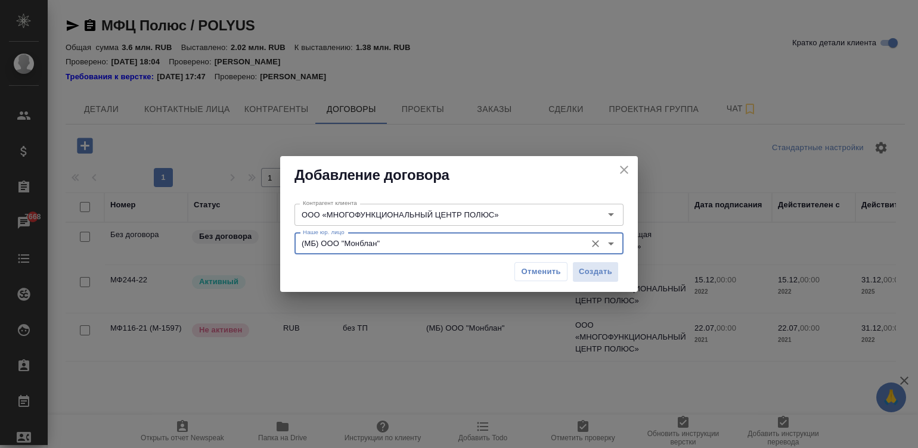
type input "(МБ) ООО "Монблан""
click at [607, 261] on div "Отменить Создать" at bounding box center [459, 272] width 329 height 30
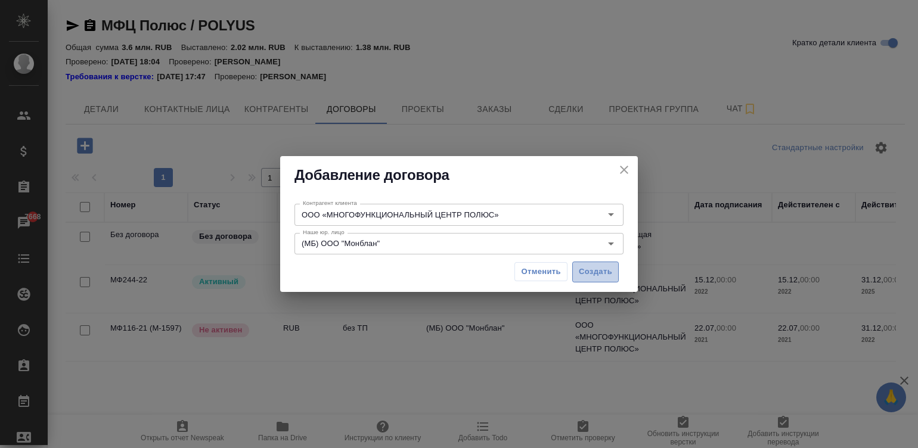
click at [605, 262] on button "Создать" at bounding box center [596, 272] width 47 height 21
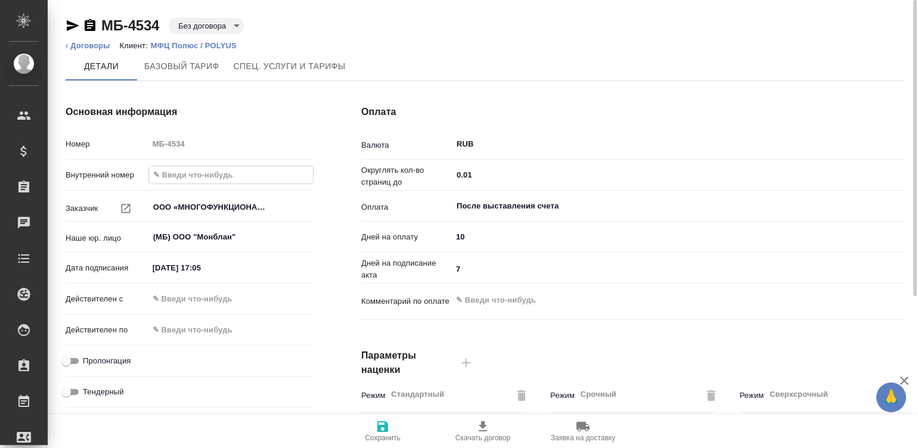
click at [180, 173] on input "text" at bounding box center [231, 174] width 164 height 17
click at [190, 179] on input "text" at bounding box center [231, 174] width 164 height 17
click at [182, 172] on input "text" at bounding box center [231, 174] width 164 height 17
paste input "МФ200-25"
type input "МФ200-25"
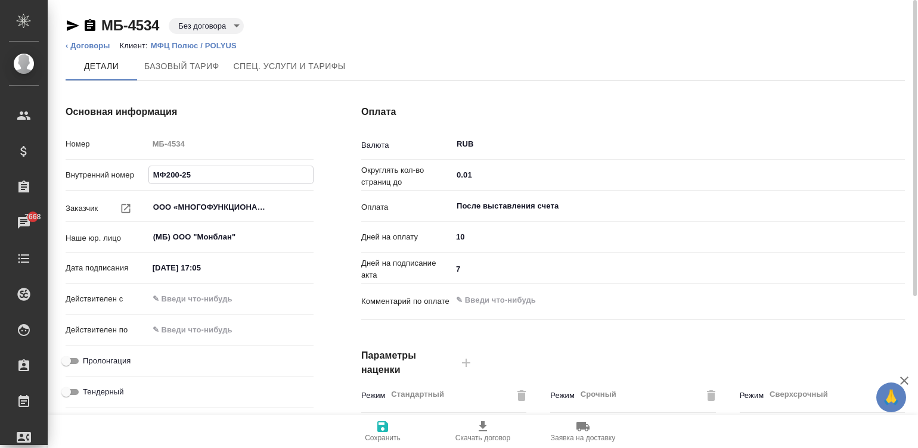
click at [196, 268] on input "12.09.2025 17:05" at bounding box center [200, 267] width 104 height 17
click at [196, 268] on input "12.09.2025 17:05" at bounding box center [201, 267] width 104 height 17
type input "10.09.2025 09:00"
click at [230, 309] on div "Действителен с" at bounding box center [190, 299] width 248 height 21
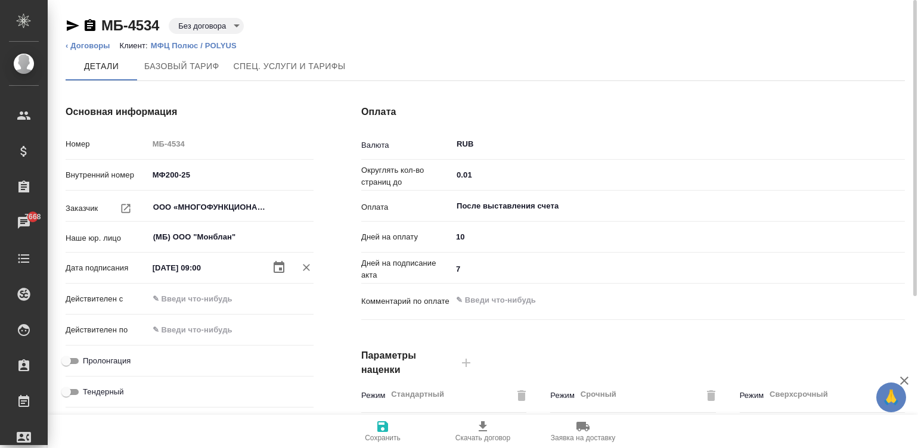
click at [209, 298] on input "text" at bounding box center [200, 298] width 104 height 17
click at [209, 298] on input "text" at bounding box center [201, 298] width 104 height 17
paste input "10.09.2025 09:00"
type input "10.09.2025 09:00"
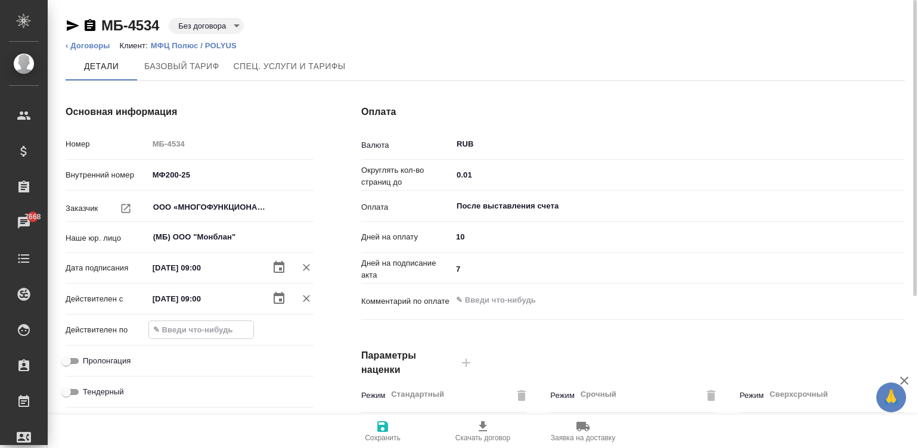
click at [189, 321] on input "text" at bounding box center [201, 329] width 104 height 17
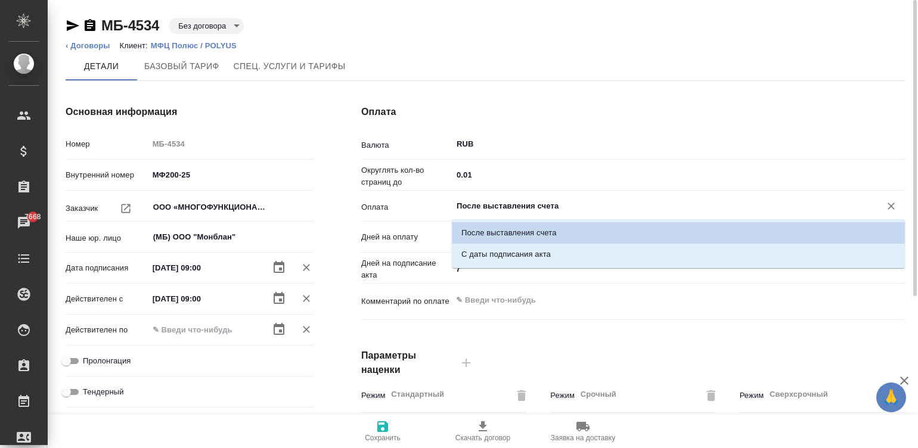
click at [528, 201] on input "После выставления счета" at bounding box center [659, 206] width 406 height 14
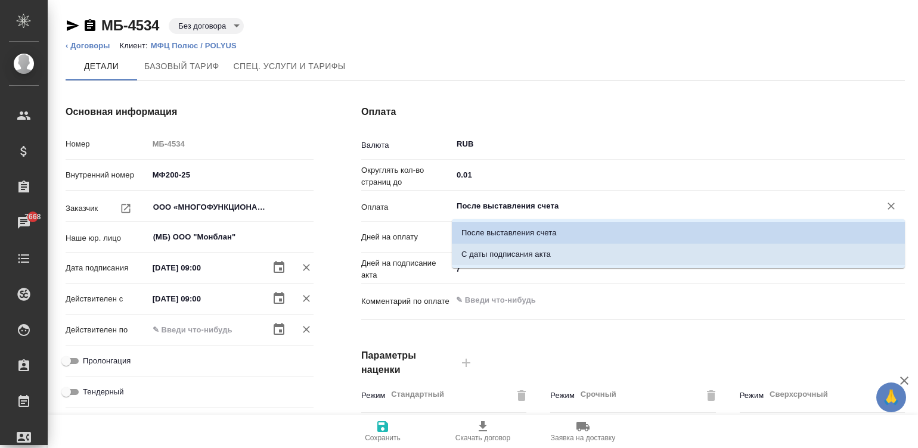
click at [519, 253] on p "С даты подписания акта" at bounding box center [506, 255] width 89 height 12
type input "С даты подписания акта"
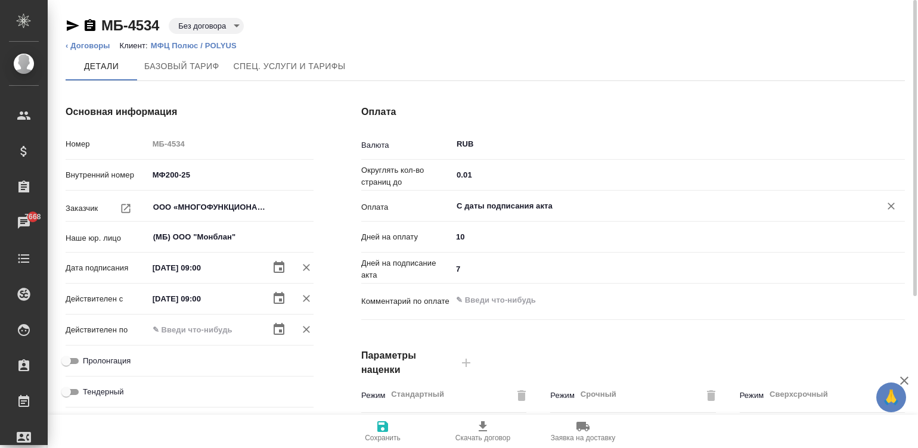
click at [488, 231] on input "10" at bounding box center [678, 236] width 453 height 17
click at [488, 231] on input "10" at bounding box center [679, 236] width 452 height 17
type input "15"
click at [466, 268] on input "7" at bounding box center [679, 269] width 452 height 17
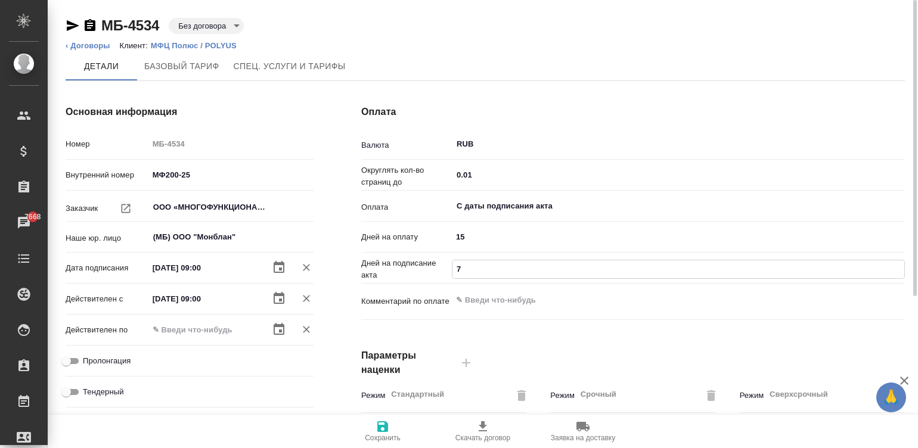
click at [466, 268] on input "7" at bounding box center [679, 269] width 452 height 17
type input "5"
click at [386, 426] on icon "button" at bounding box center [382, 427] width 11 height 11
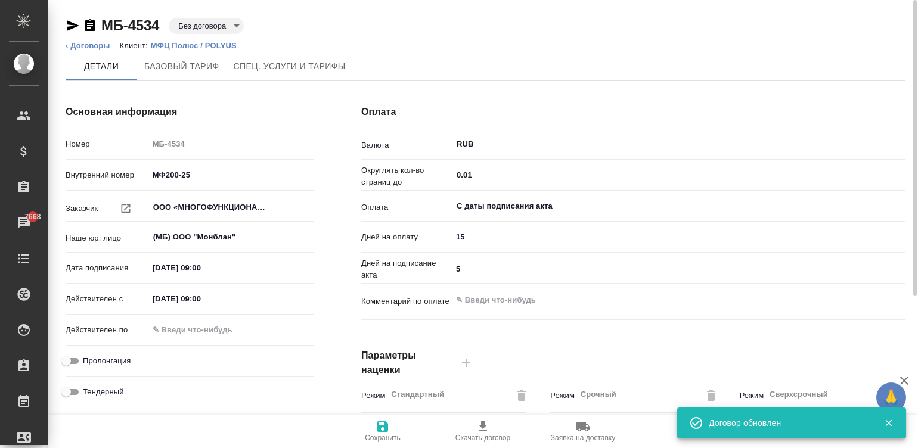
click at [227, 268] on input "10.09.2025 09:00" at bounding box center [200, 267] width 104 height 17
click at [227, 268] on input "10.09.2025 09:00" at bounding box center [201, 267] width 104 height 17
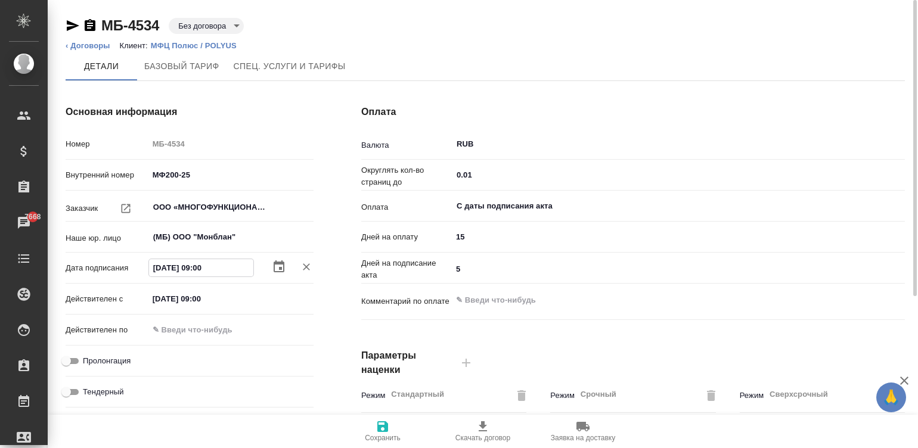
type input "0_.__.____ __:__"
type textarea "x"
type input "01.__.____ __:__"
type textarea "x"
type input "01.0_.____ __:__"
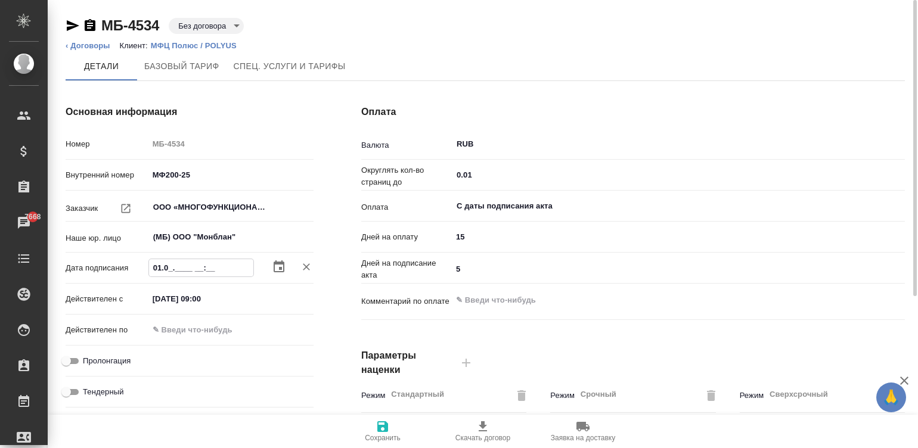
type textarea "x"
type input "01.01.____ __:__"
type textarea "x"
type input "01.0_.____ __:__"
type textarea "x"
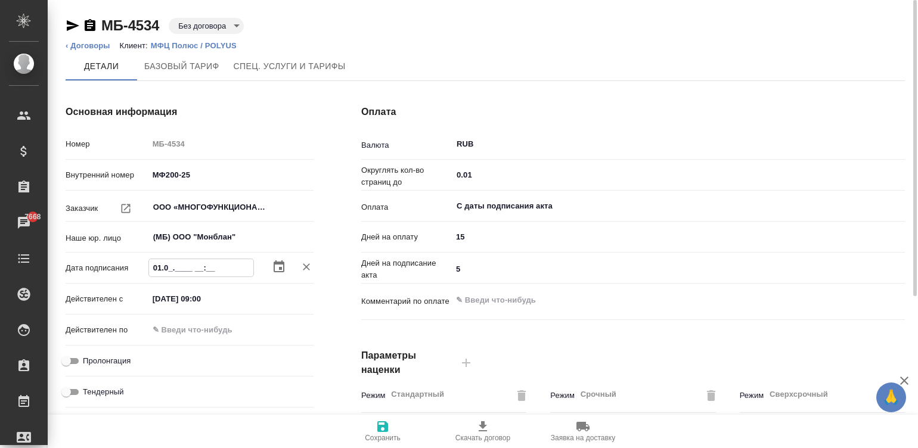
type input "01.06.____ __:__"
type textarea "x"
type input "01.06.2___ __:__"
type textarea "x"
type input "01.06.20__ __:__"
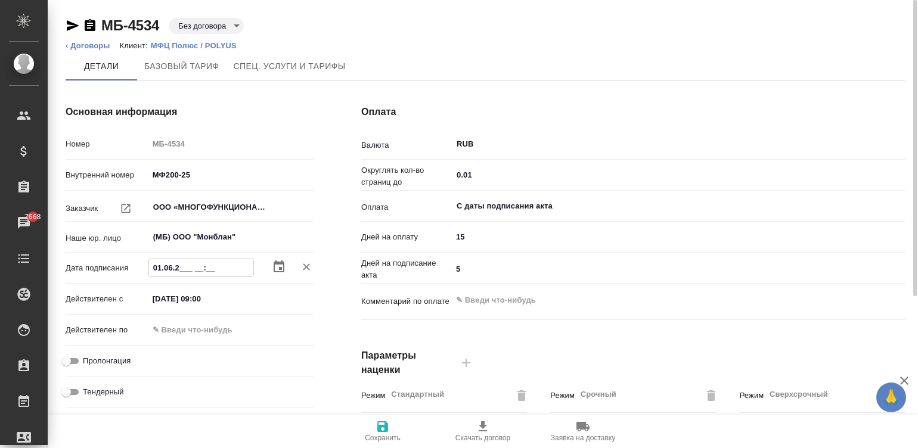
type textarea "x"
type input "01.06.202_ __:__"
type textarea "x"
type input "01.06.2026 __:__"
type textarea "x"
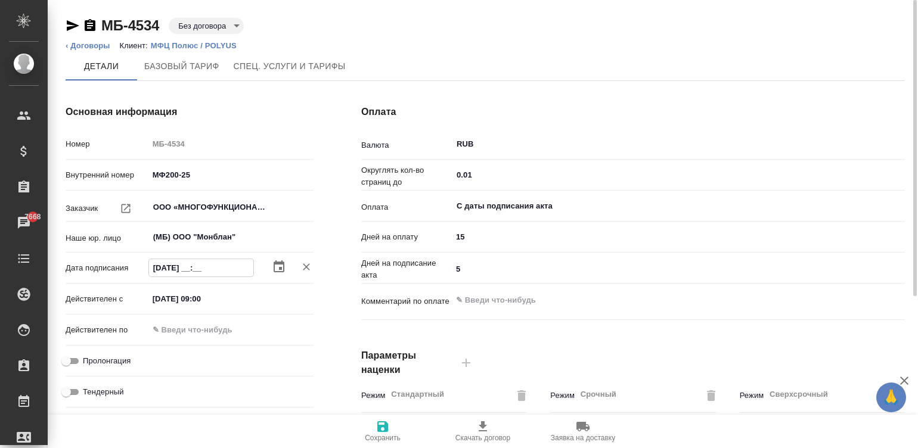
type input "01.06.2026 0_:__"
type textarea "x"
type input "01.06.2026 09:__"
type textarea "x"
type input "01.06.2026 09:0_"
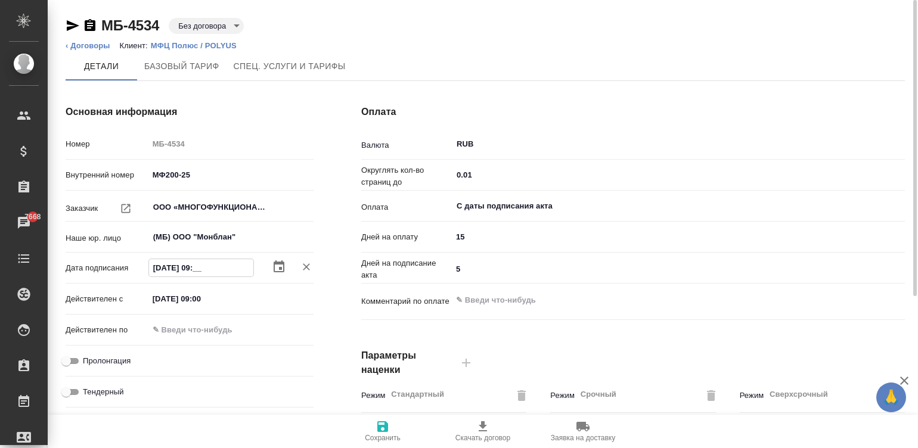
type textarea "x"
type input "01.06.2026 09:00"
type textarea "x"
type input "01.06.2026 09:00"
click at [219, 301] on input "10.09.2025 09:00" at bounding box center [200, 298] width 104 height 17
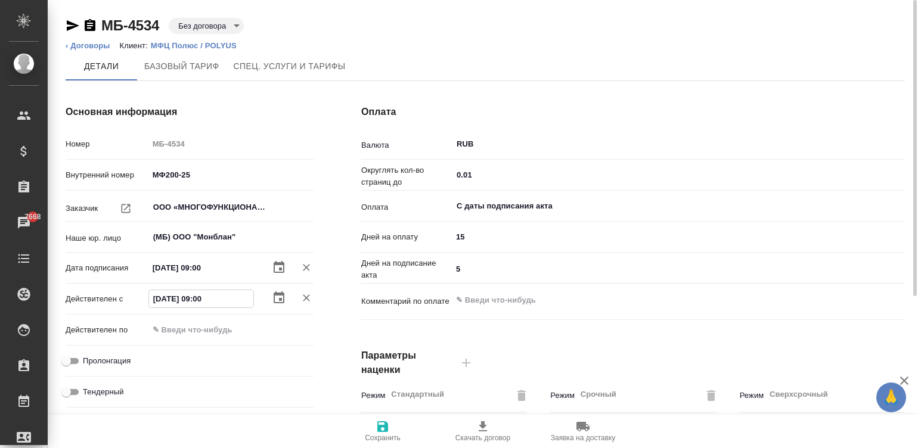
click at [219, 301] on input "10.09.2025 09:00" at bounding box center [201, 298] width 104 height 17
type input "3_.__.____ __:__"
type textarea "x"
type input "31.__.____ __:__"
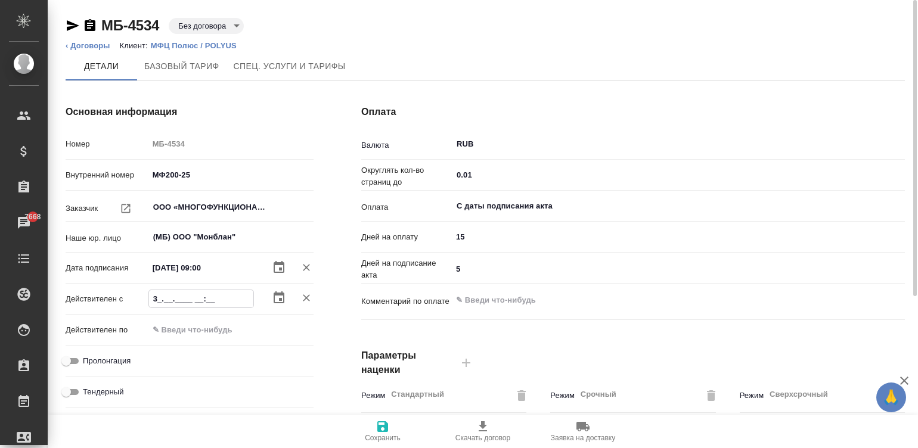
type textarea "x"
type input "31.1_.____ __:__"
type textarea "x"
type input "31.12.____ __:__"
type textarea "x"
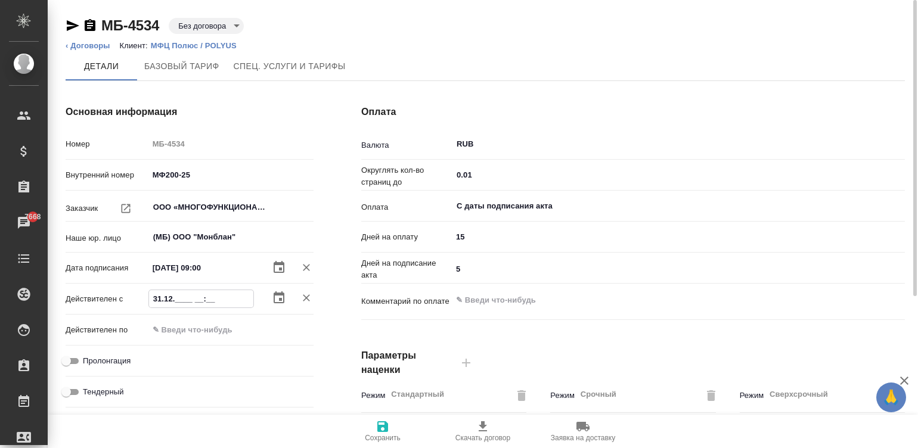
type input "31.12.2___ __:__"
type textarea "x"
type input "31.12.20__ __:__"
type textarea "x"
type input "31.12.202_ __:__"
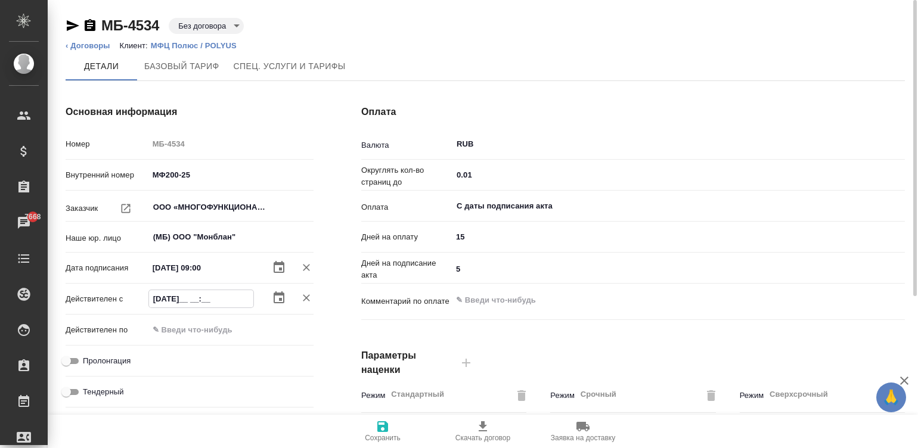
type textarea "x"
type input "31.12.2028 __:__"
type textarea "x"
type input "31.12.2028 0_:__"
type textarea "x"
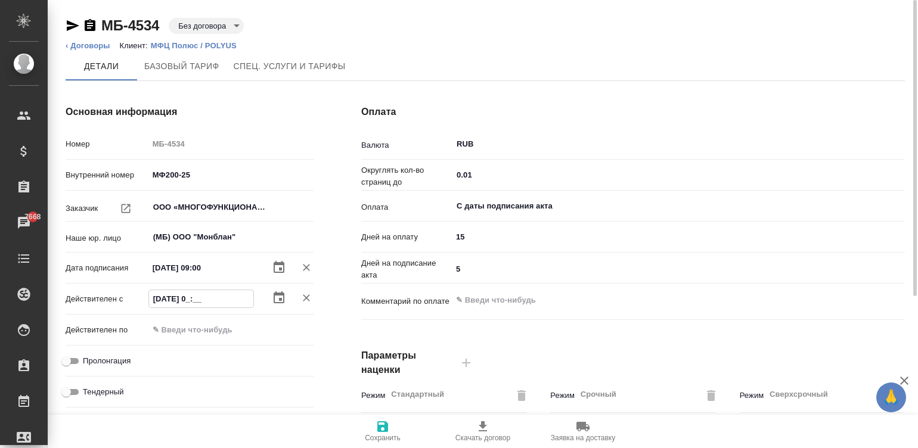
type input "31.12.2028 09:__"
type textarea "x"
type input "31.12.2028 09:0_"
type textarea "x"
type input "31.12.2028 09:00"
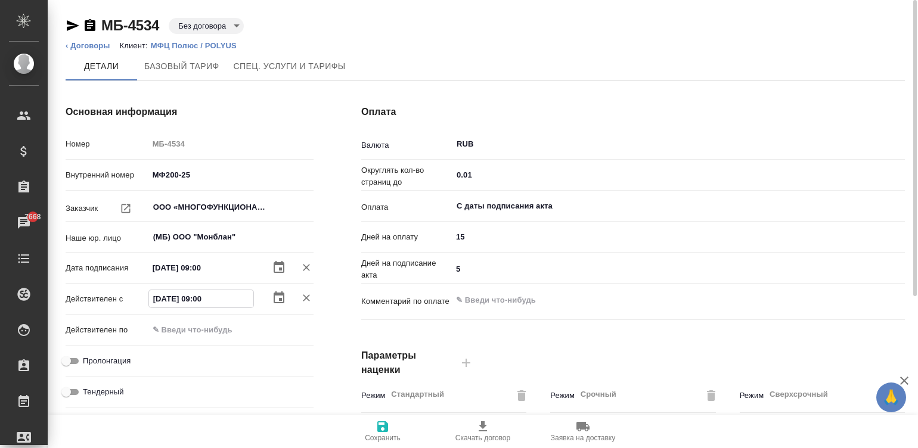
type textarea "x"
click at [228, 298] on input "31.12.2028 09:00" at bounding box center [201, 298] width 104 height 17
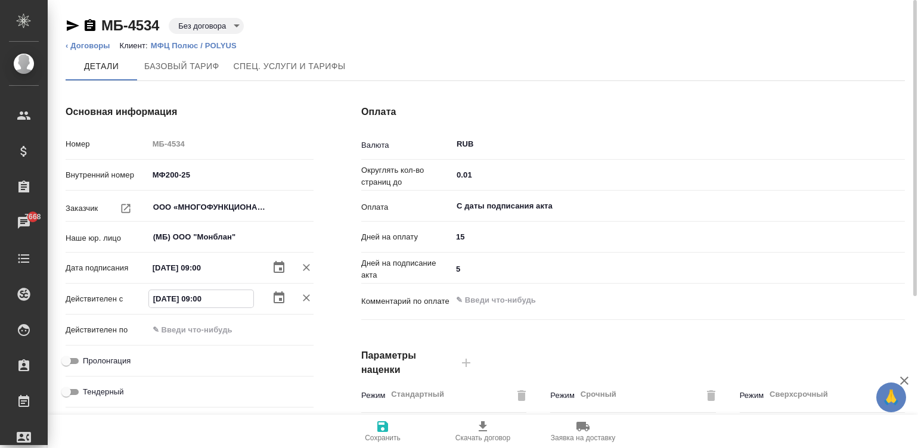
type input "31.12.2028 09:00"
click at [183, 326] on input "text" at bounding box center [201, 329] width 104 height 17
paste input "31.12.2028 09:00"
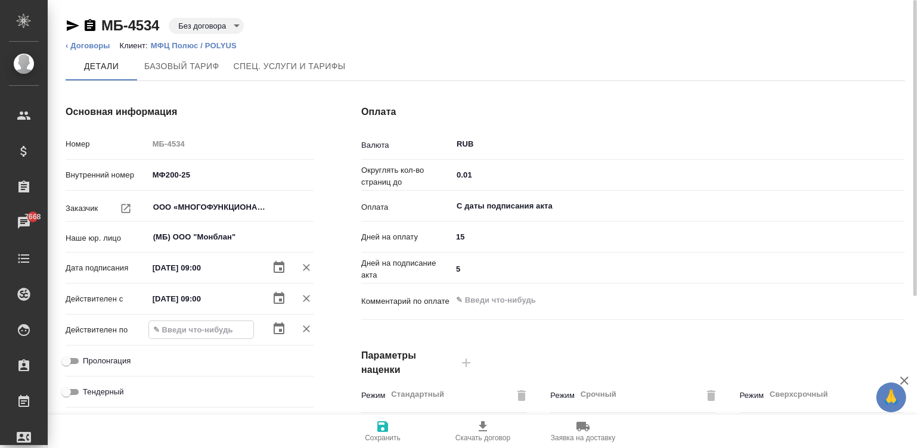
type input "31.12.2028 09:00"
type textarea "x"
type input "31.12.2028 09:00"
click at [222, 262] on input "01.06.2026 09:00" at bounding box center [200, 267] width 104 height 17
click at [222, 262] on input "01.06.2026 09:00" at bounding box center [201, 267] width 104 height 17
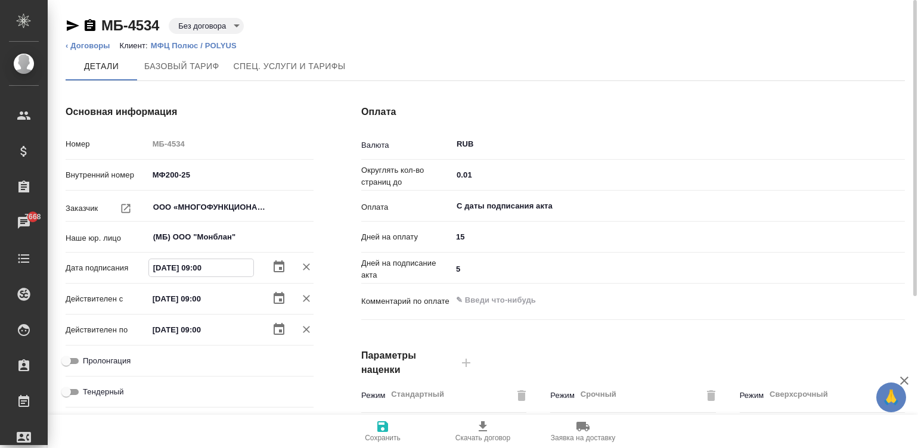
click at [222, 262] on input "01.06.2026 09:00" at bounding box center [201, 267] width 104 height 17
click at [232, 293] on input "31.12.2028 09:00" at bounding box center [201, 298] width 104 height 17
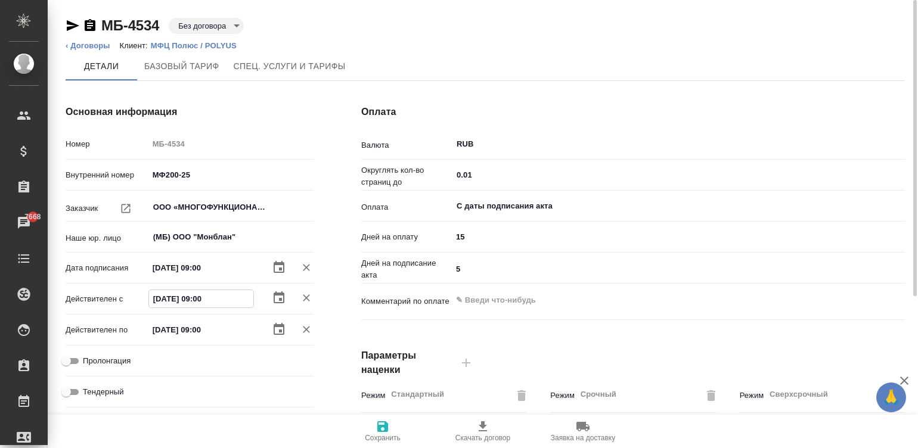
paste input "01.06.2026"
type input "01.06.2026 09:00"
type textarea "x"
type input "01.06.2026 09:00"
click at [392, 434] on span "Сохранить" at bounding box center [383, 438] width 36 height 8
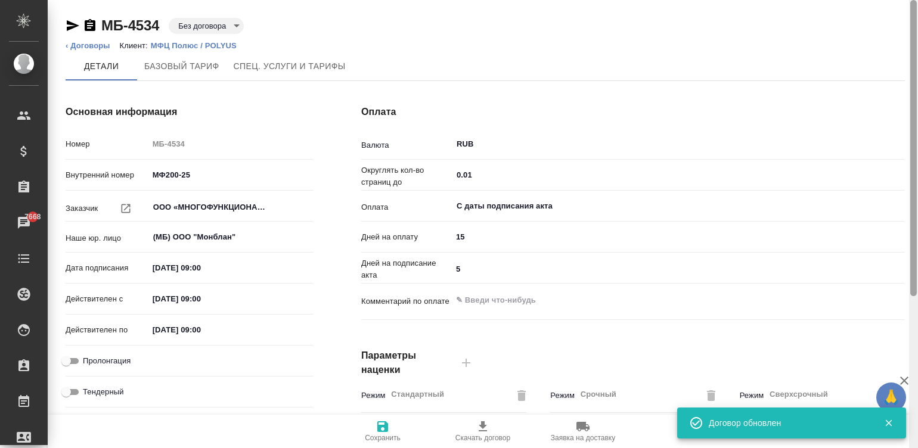
scroll to position [362, 0]
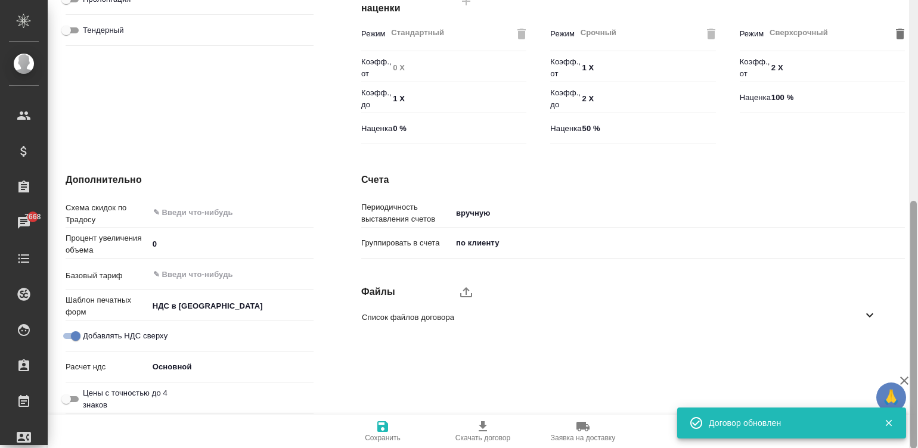
click at [913, 333] on div at bounding box center [913, 224] width 9 height 449
click at [468, 285] on icon "upload" at bounding box center [466, 292] width 14 height 14
click at [0, 0] on input "upload" at bounding box center [0, 0] width 0 height 0
type textarea "x"
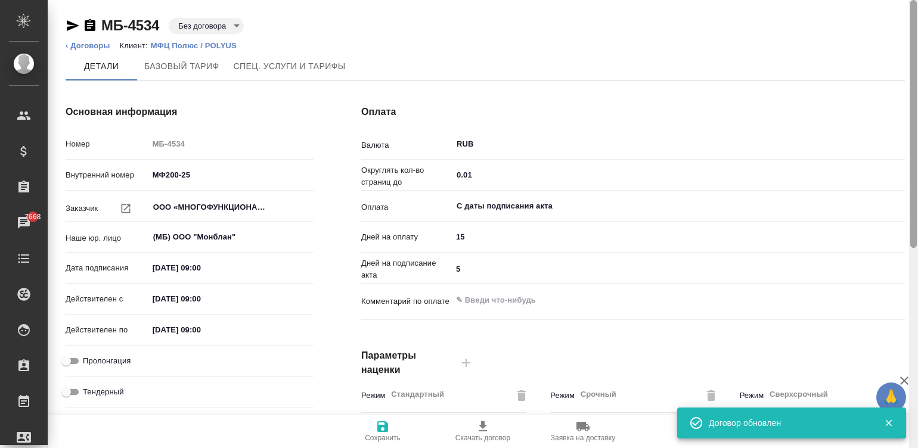
click at [912, 12] on div at bounding box center [913, 224] width 9 height 449
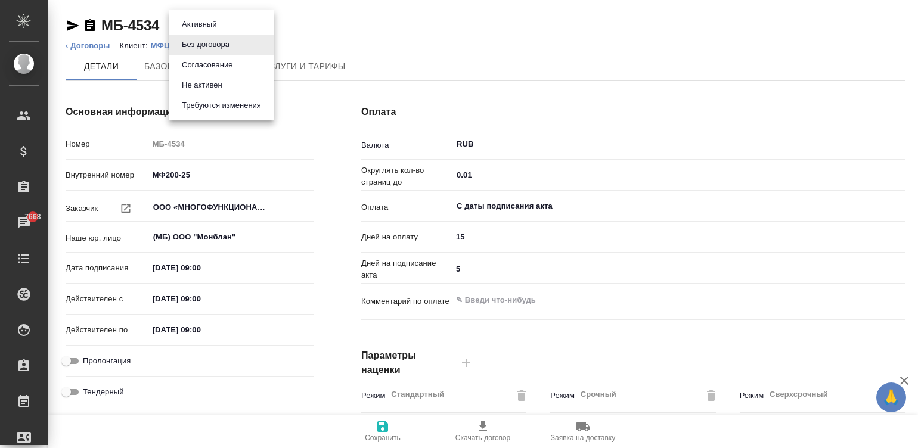
click at [215, 24] on body "🙏 .cls-1 fill:#fff; AWATERA Малинина Мария m.malinina Клиенты Спецификации Зака…" at bounding box center [459, 224] width 918 height 448
click at [229, 22] on li "Активный" at bounding box center [222, 24] width 106 height 20
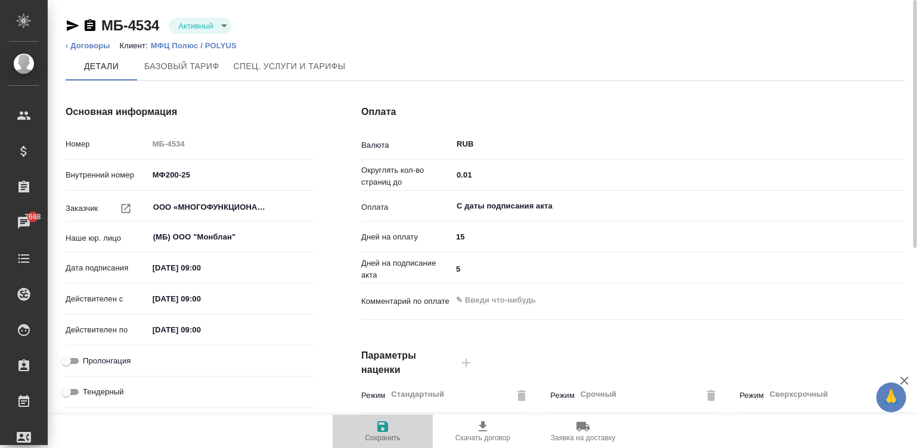
click at [388, 429] on icon "button" at bounding box center [382, 427] width 11 height 11
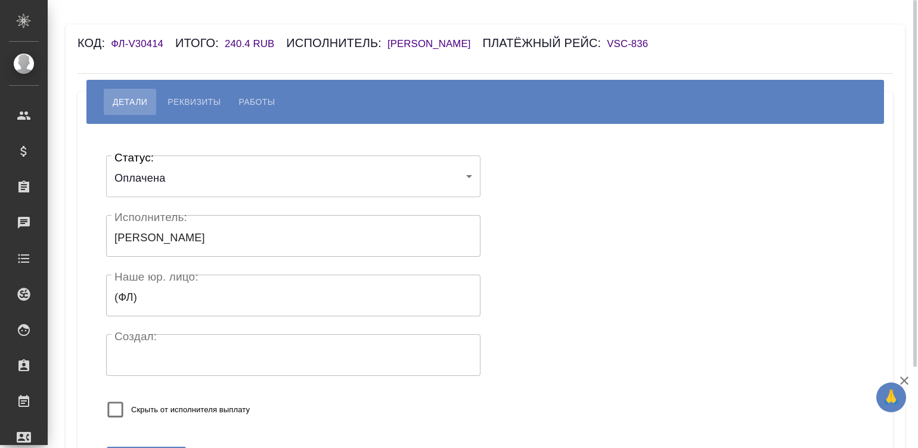
click at [487, 36] on div "Код: ФЛ-V30414 Итого: 240.4 RUB Исполнитель: [PERSON_NAME] рейс: VSC-836" at bounding box center [418, 42] width 680 height 19
click at [483, 39] on h6 "[PERSON_NAME]" at bounding box center [435, 43] width 95 height 11
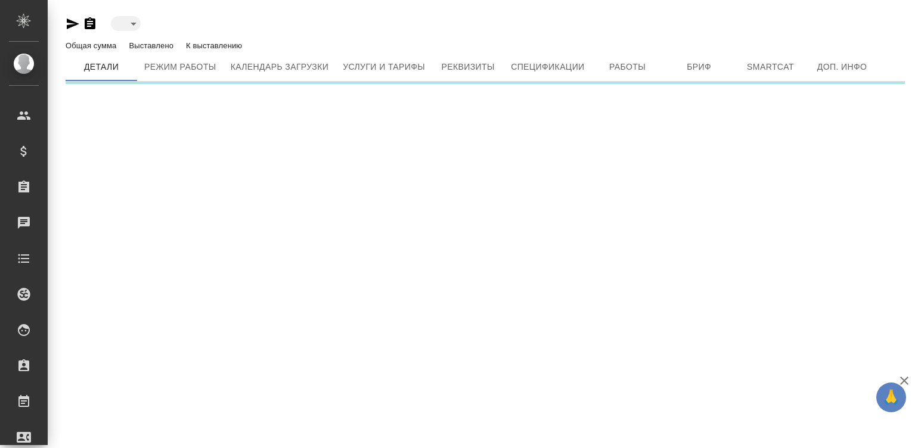
type input "active"
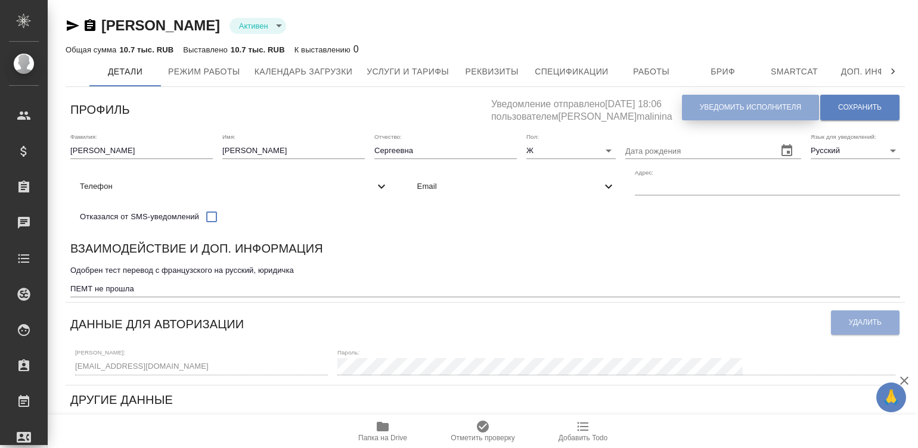
click at [756, 101] on button "Уведомить исполнителя" at bounding box center [750, 108] width 137 height 26
type textarea "Loremi dolo, Sitametc! Adipiscingel s doeiusmod temporincid ut laboreetdol magn…"
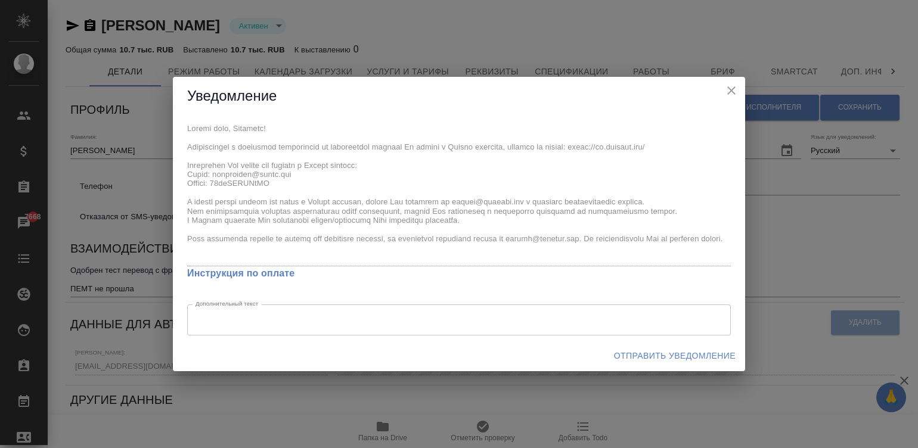
click at [174, 115] on div "Уведомление x Инструкция по оплате Дополнительный текст x Дополнительный текст …" at bounding box center [459, 224] width 573 height 295
click at [702, 349] on span "Отправить уведомление" at bounding box center [675, 356] width 122 height 15
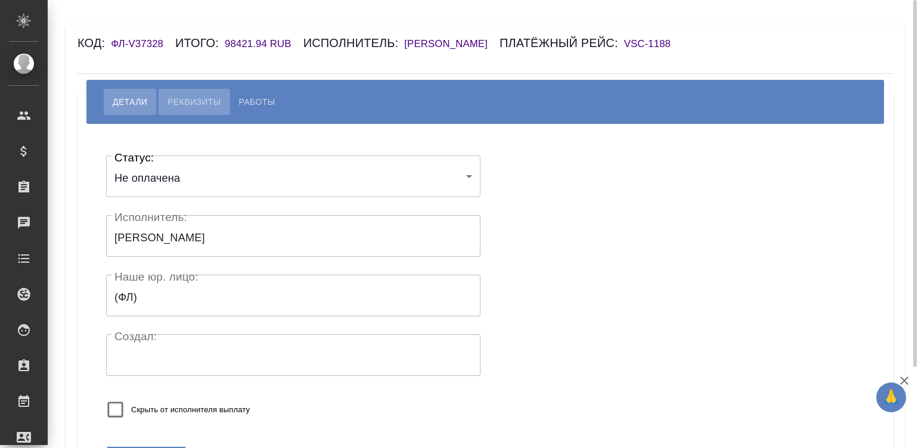
click at [203, 103] on span "Реквизиты" at bounding box center [194, 102] width 53 height 14
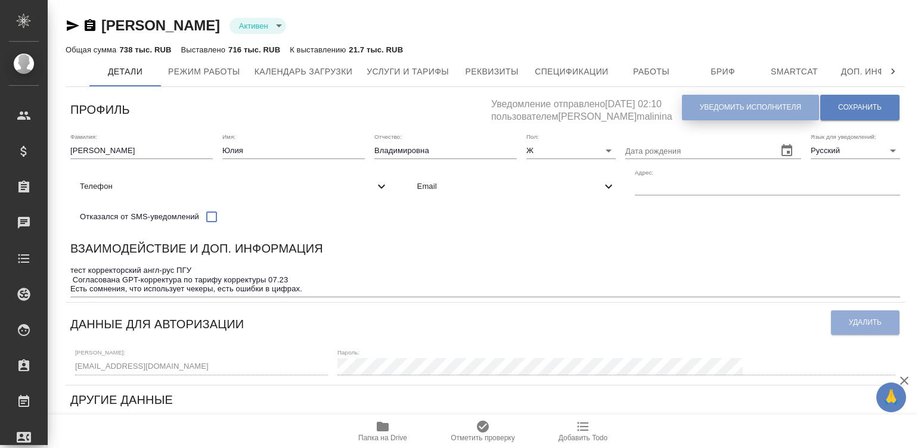
click at [744, 116] on button "Уведомить исполнителя" at bounding box center [750, 108] width 137 height 26
type textarea "Loremi dolo, Sita! Consectetura e seddoeius temporincid ut laboreetdol magnaal …"
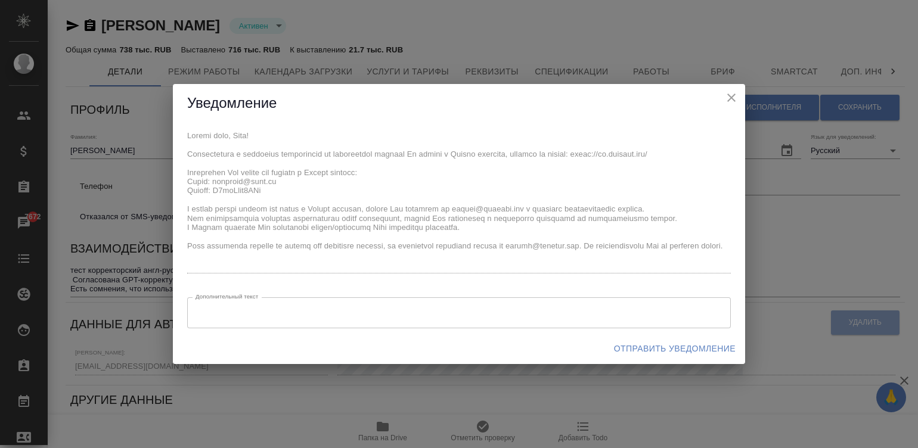
click at [182, 125] on div "x Дополнительный текст x Дополнительный текст" at bounding box center [459, 228] width 573 height 211
click at [676, 344] on span "Отправить уведомление" at bounding box center [675, 349] width 122 height 15
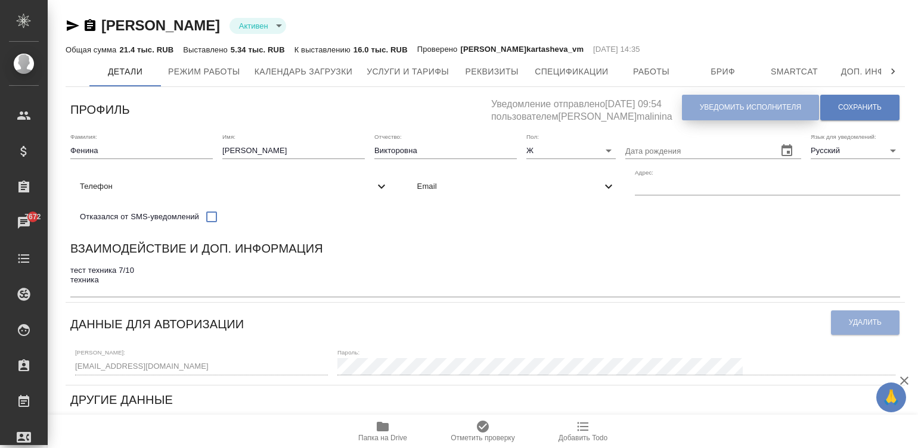
click at [714, 105] on span "Уведомить исполнителя" at bounding box center [750, 108] width 101 height 10
type textarea "Loremi dolo, Sitamet! Consectetura e seddoeius temporincid ut laboreetdol magna…"
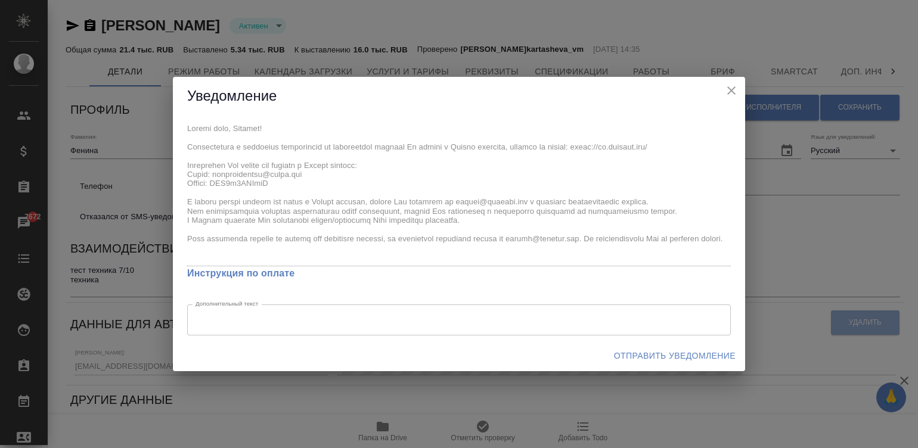
click at [180, 129] on div "x Инструкция по оплате Дополнительный текст x Дополнительный текст" at bounding box center [459, 228] width 573 height 225
click at [647, 357] on span "Отправить уведомление" at bounding box center [675, 356] width 122 height 15
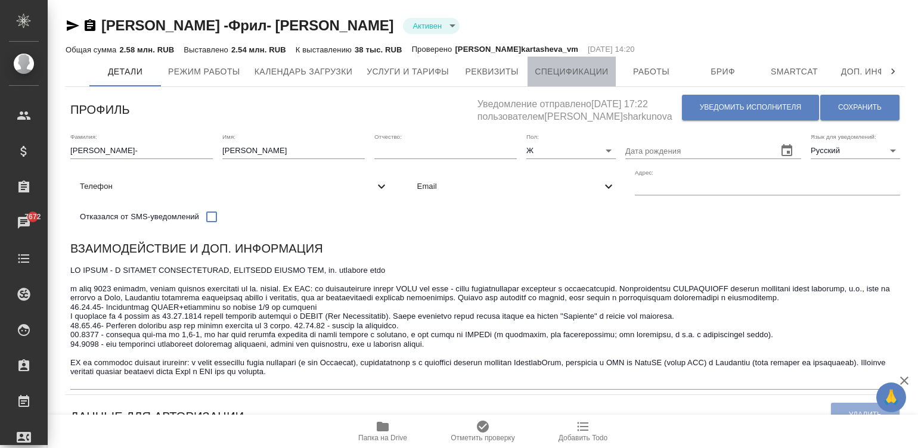
click at [586, 70] on span "Спецификации" at bounding box center [571, 71] width 73 height 15
